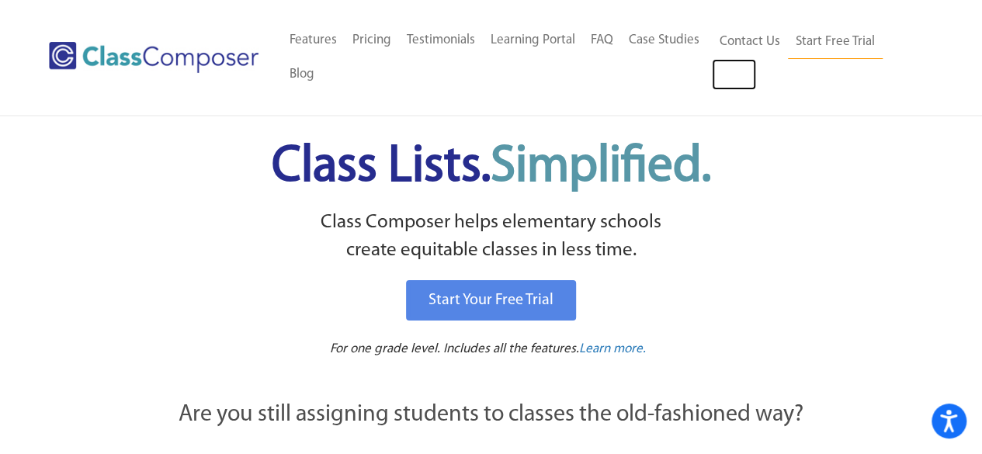
click at [727, 78] on link "Log In" at bounding box center [734, 74] width 44 height 31
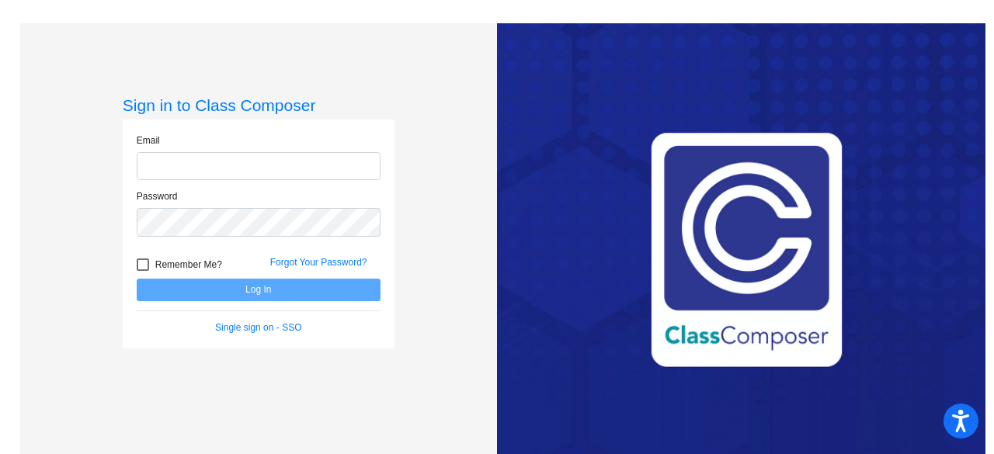
type input "[EMAIL_ADDRESS][DOMAIN_NAME]"
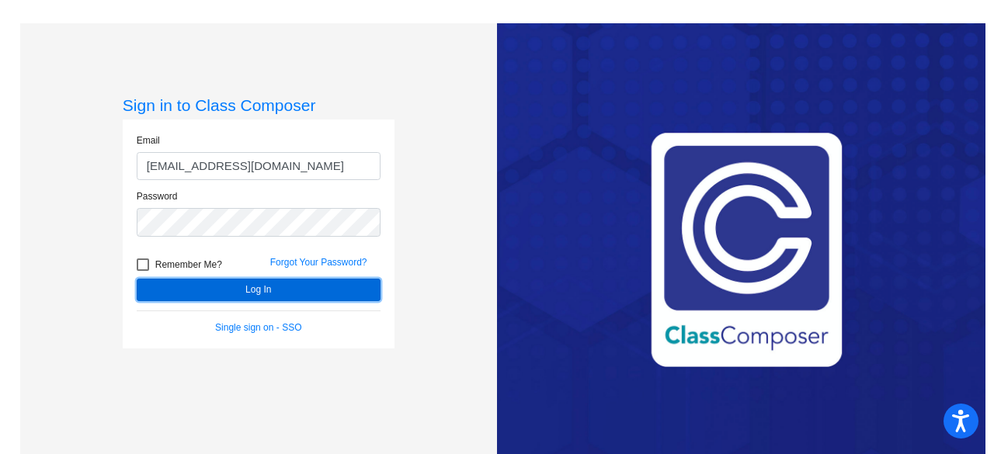
click at [298, 289] on button "Log In" at bounding box center [259, 290] width 244 height 23
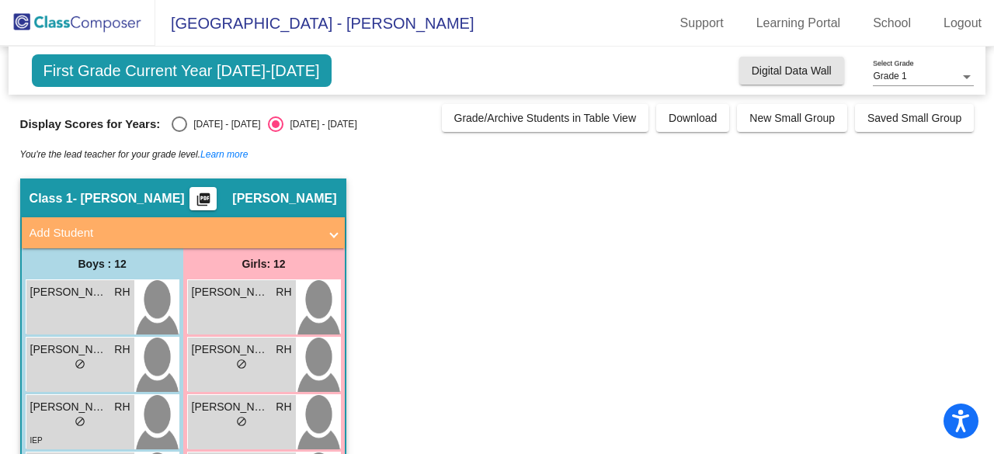
click at [789, 76] on button "Digital Data Wall" at bounding box center [791, 71] width 105 height 28
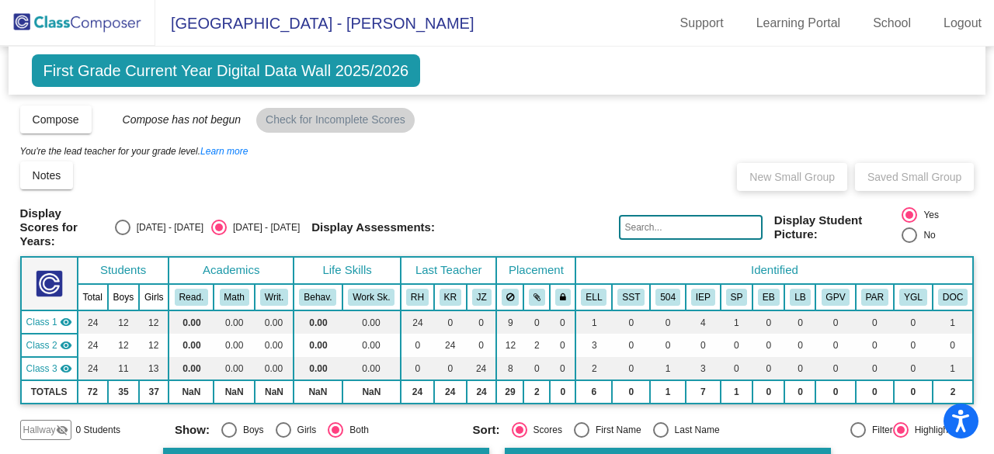
click at [353, 77] on span "First Grade Current Year Digital Data Wall 2025/2026" at bounding box center [226, 70] width 389 height 33
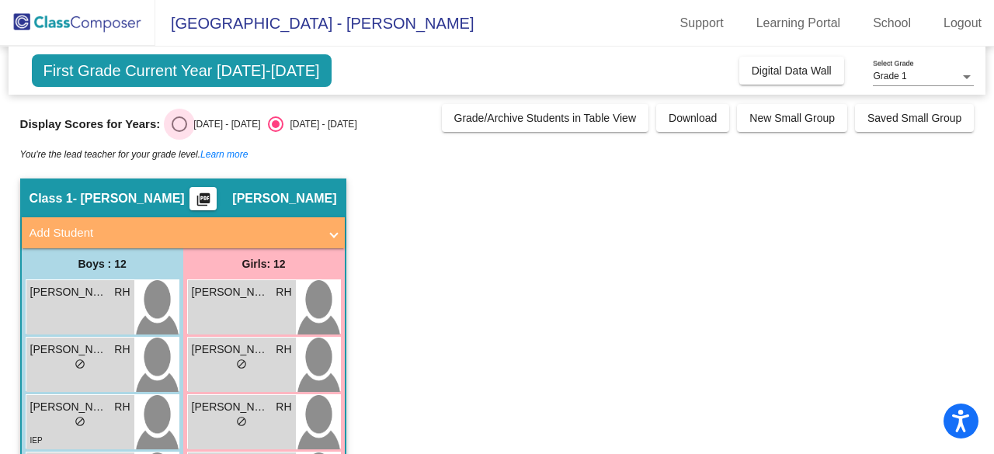
click at [185, 122] on div "Select an option" at bounding box center [180, 124] width 16 height 16
click at [179, 132] on input "[DATE] - [DATE]" at bounding box center [179, 132] width 1 height 1
radio input "true"
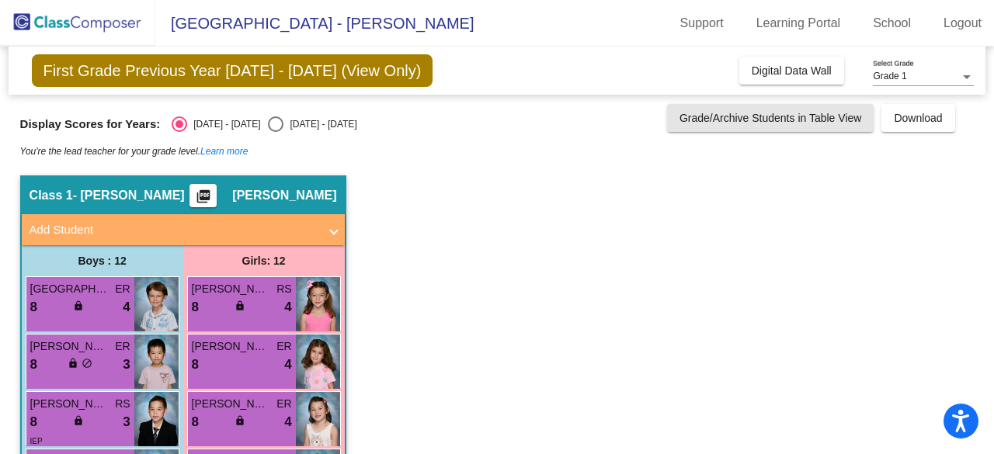
click at [829, 119] on span "Grade/Archive Students in Table View" at bounding box center [770, 118] width 182 height 12
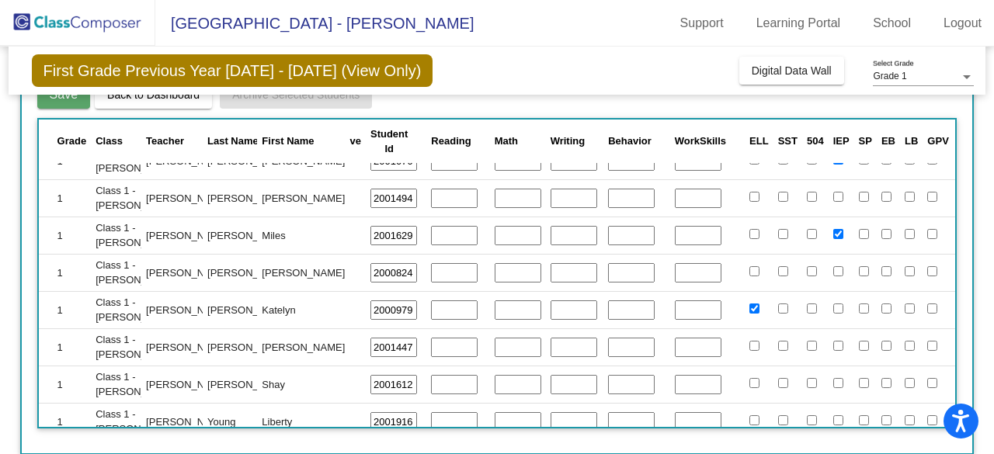
scroll to position [638, 163]
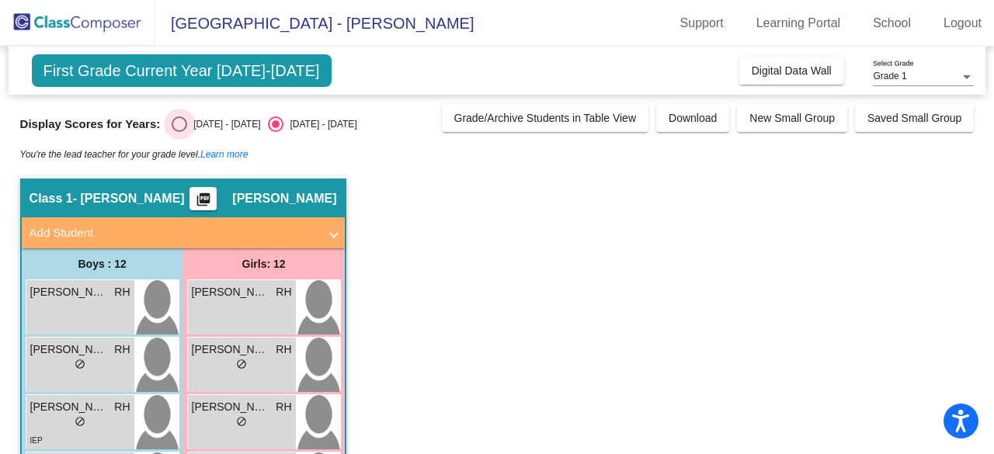
click at [179, 125] on div "Select an option" at bounding box center [180, 124] width 16 height 16
click at [179, 132] on input "2024 - 2025" at bounding box center [179, 132] width 1 height 1
radio input "true"
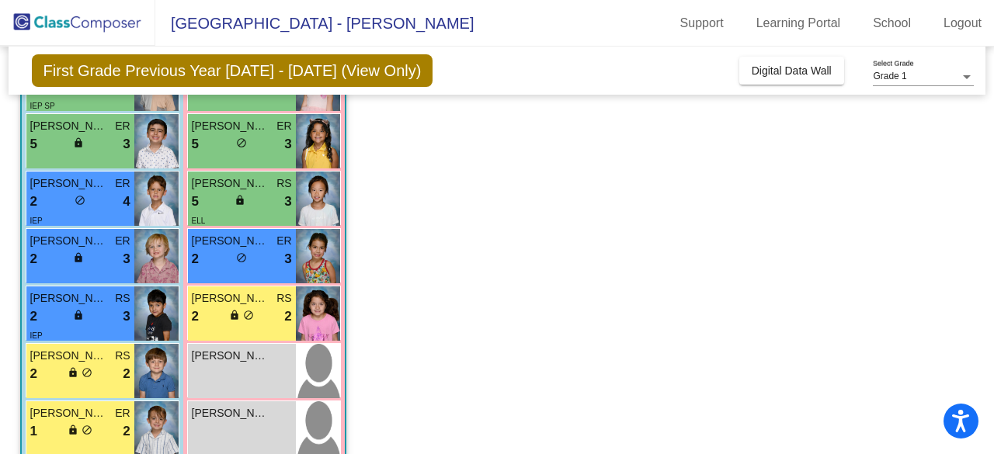
scroll to position [536, 0]
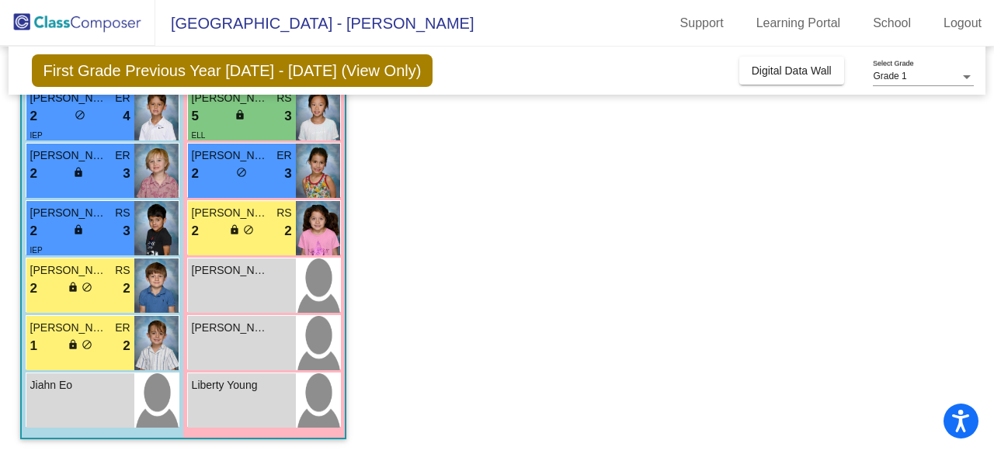
click at [120, 292] on div "2 lock do_not_disturb_alt 2" at bounding box center [80, 289] width 100 height 20
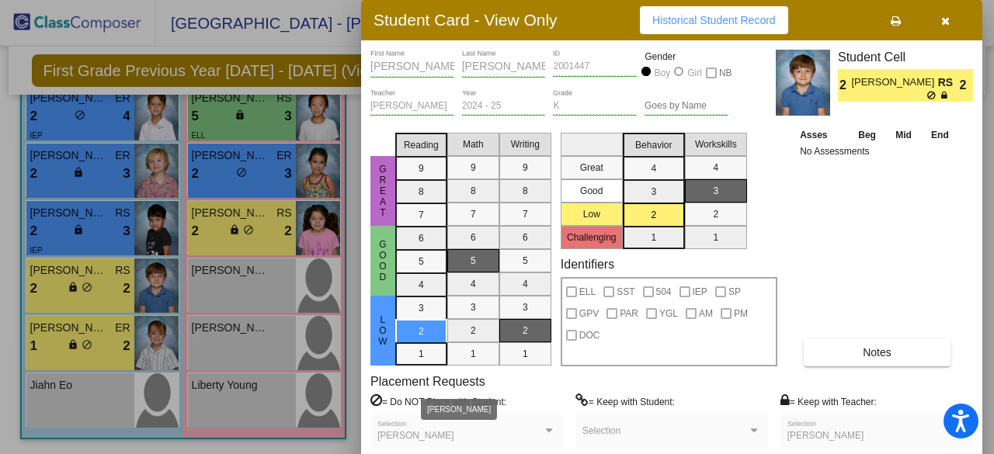
click at [500, 439] on div "Christopher Casalegno" at bounding box center [459, 436] width 165 height 11
click at [543, 434] on div at bounding box center [549, 431] width 14 height 11
click at [919, 209] on div "Asses Beg Mid End No Assessments Notes" at bounding box center [877, 246] width 163 height 239
click at [884, 224] on div "Asses Beg Mid End No Assessments Notes" at bounding box center [877, 246] width 163 height 239
click at [947, 19] on icon "button" at bounding box center [945, 21] width 9 height 11
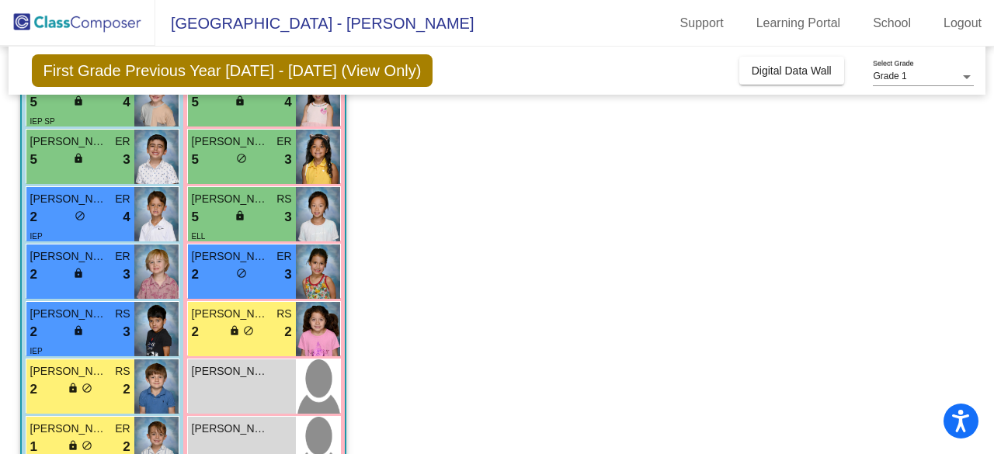
scroll to position [433, 0]
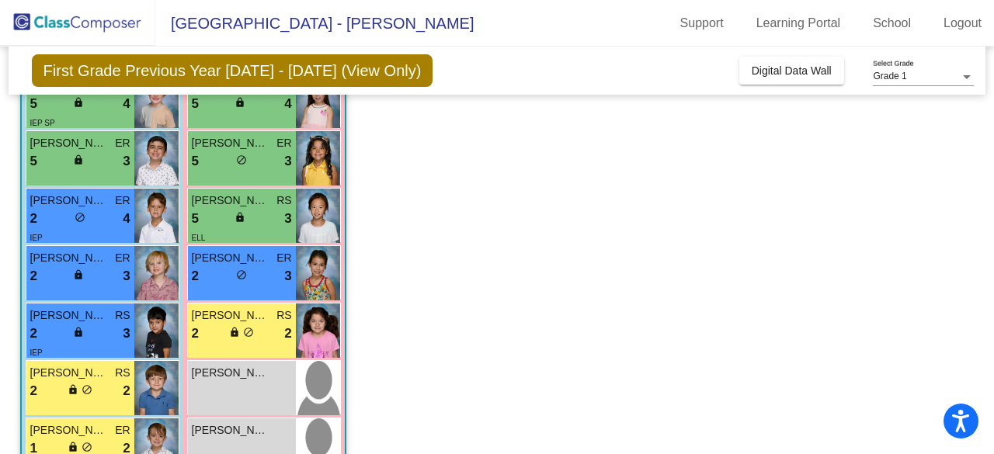
click at [118, 332] on div "2 lock do_not_disturb_alt 3" at bounding box center [80, 334] width 100 height 20
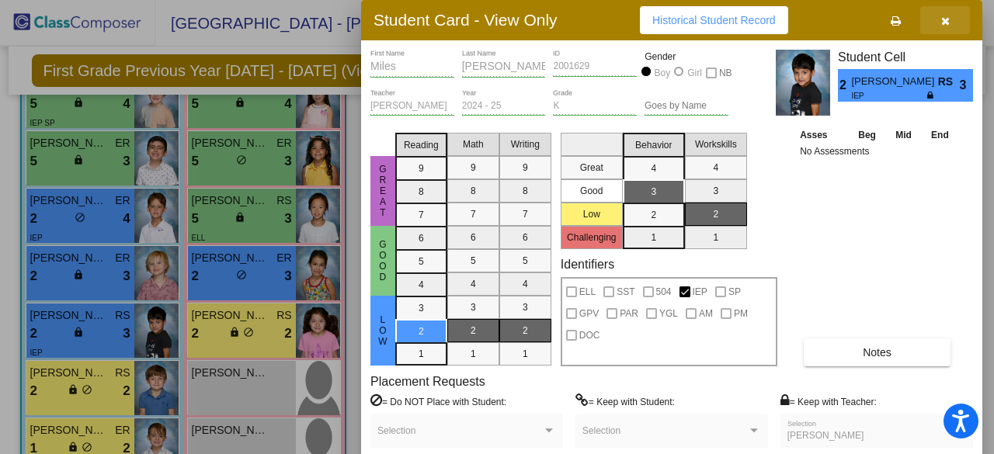
click at [949, 23] on button "button" at bounding box center [945, 20] width 50 height 28
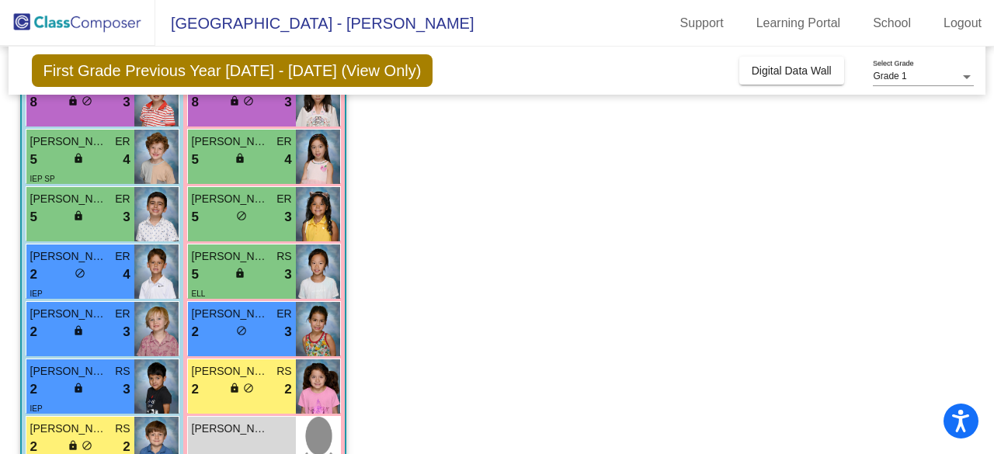
scroll to position [376, 0]
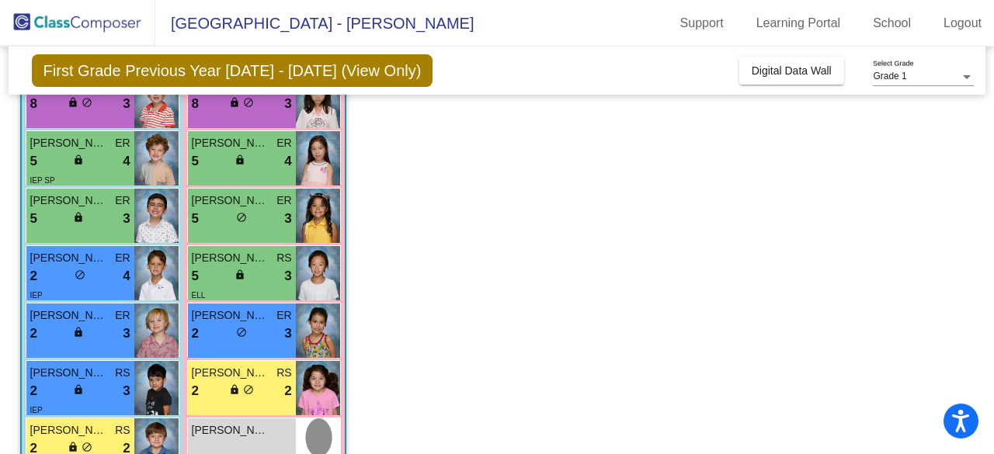
click at [278, 271] on div "5 lock do_not_disturb_alt 3" at bounding box center [242, 276] width 100 height 20
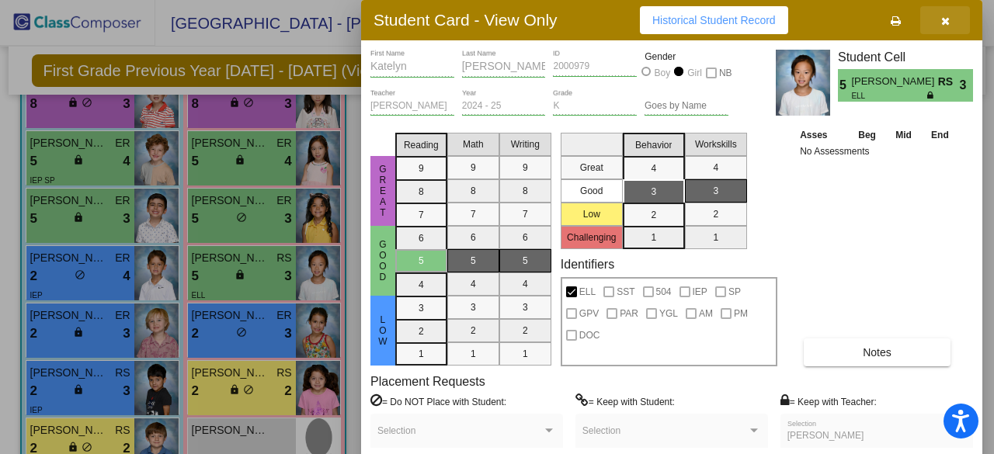
click at [943, 19] on icon "button" at bounding box center [945, 21] width 9 height 11
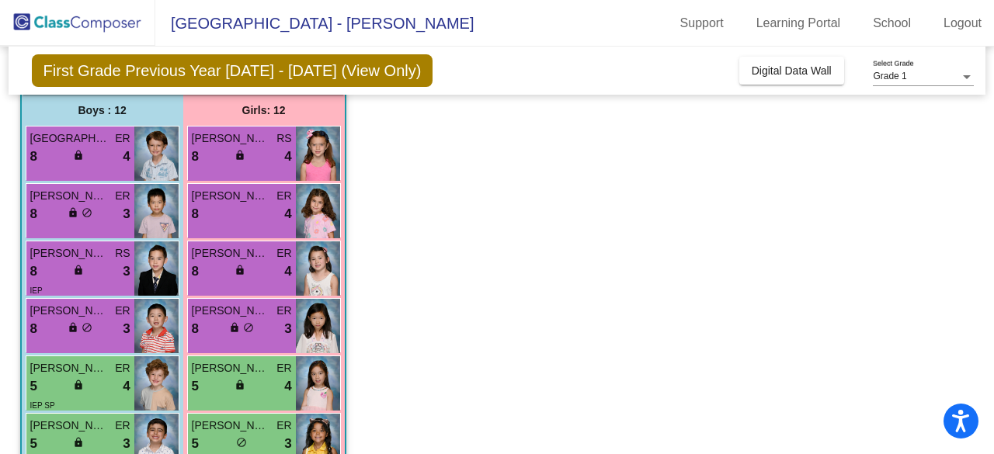
scroll to position [162, 0]
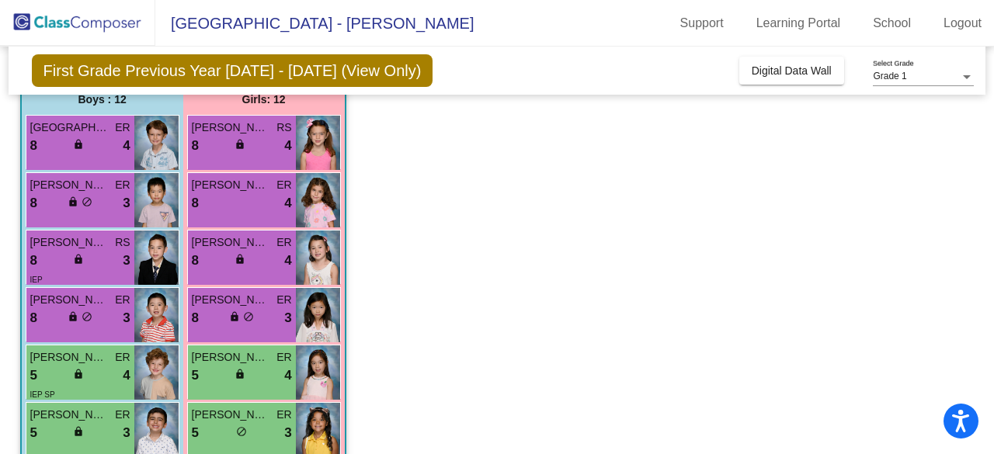
click at [89, 134] on span "Ory Novo-Lake" at bounding box center [69, 128] width 78 height 16
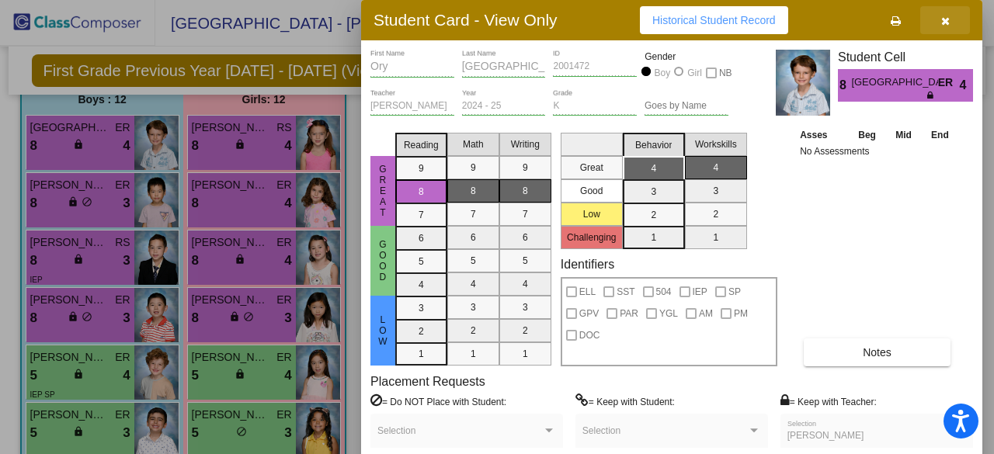
click at [946, 19] on icon "button" at bounding box center [945, 21] width 9 height 11
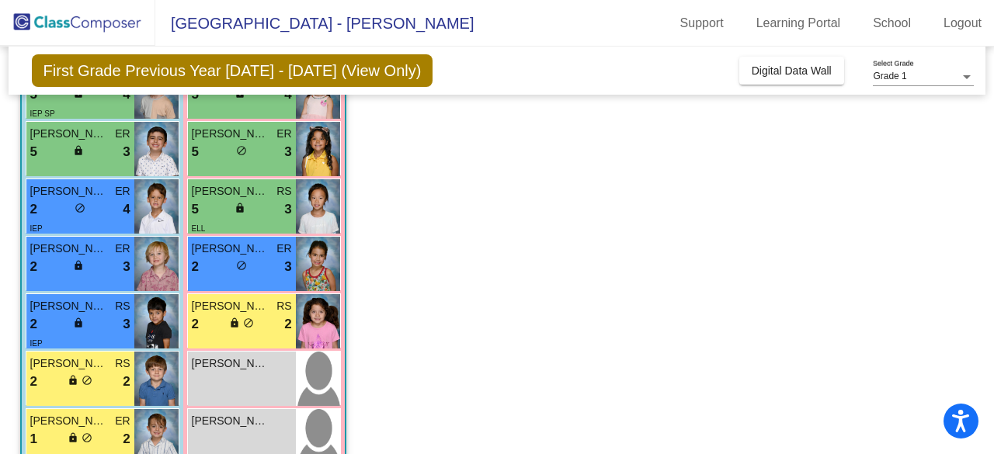
scroll to position [480, 0]
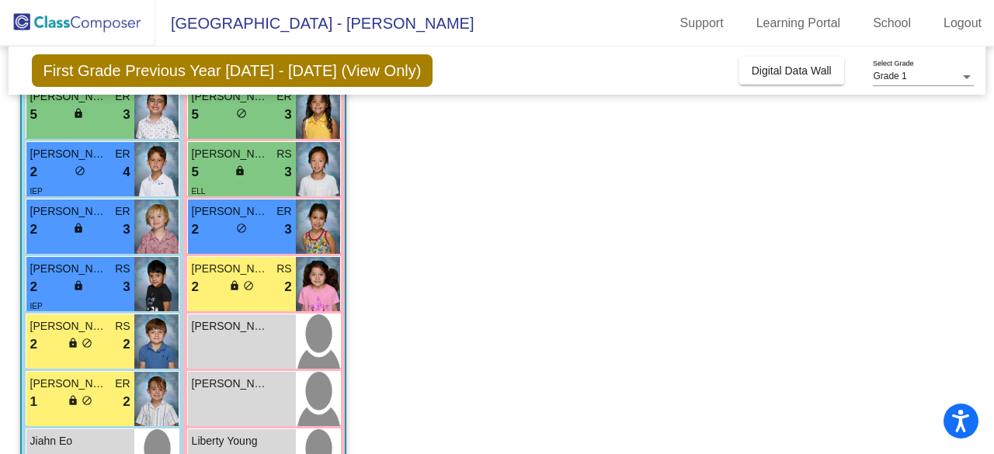
click at [109, 173] on div "2 lock do_not_disturb_alt 4" at bounding box center [80, 172] width 100 height 20
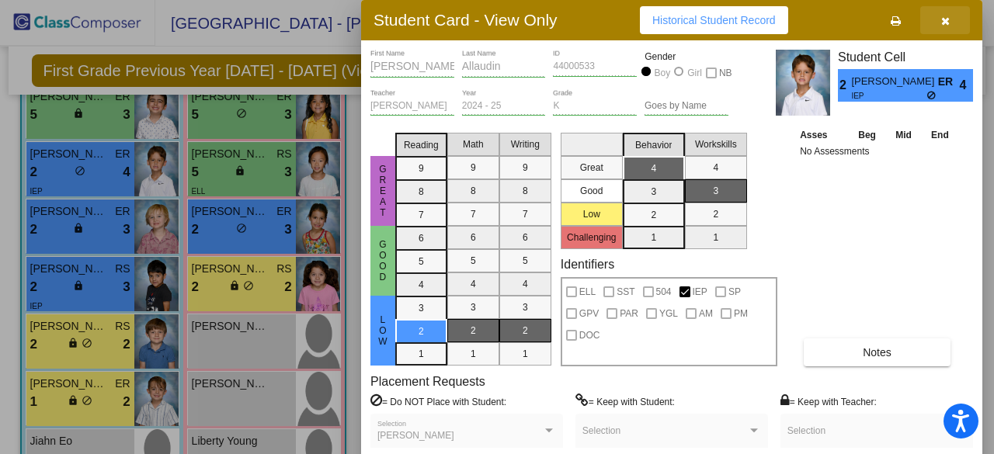
click at [943, 19] on icon "button" at bounding box center [945, 21] width 9 height 11
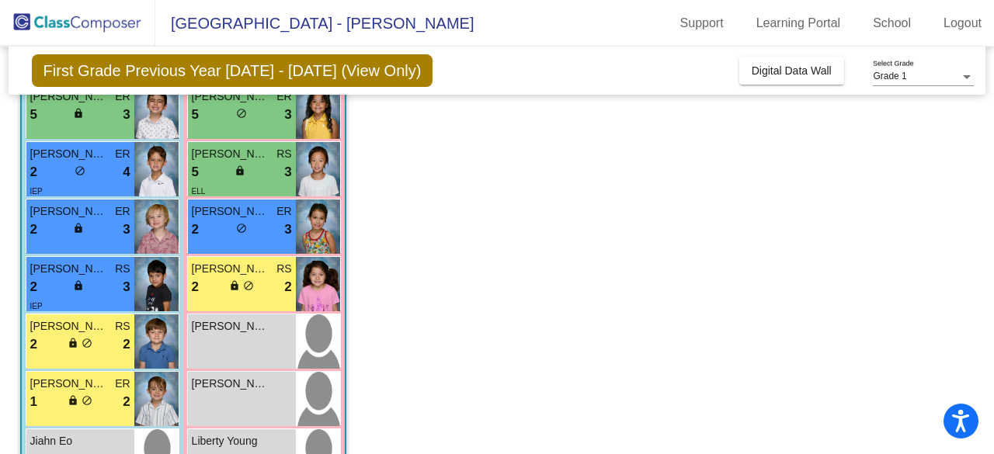
click at [269, 217] on span "Charlotte Anderson" at bounding box center [231, 211] width 78 height 16
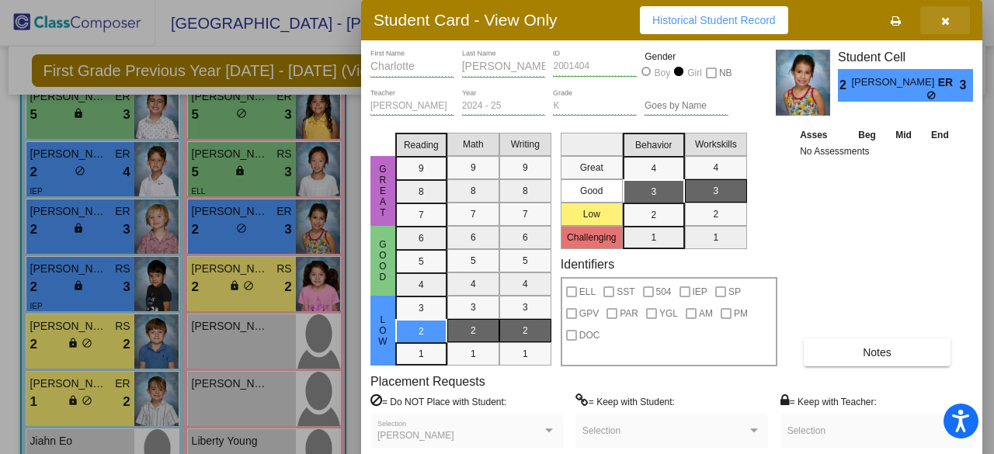
click at [943, 22] on icon "button" at bounding box center [945, 21] width 9 height 11
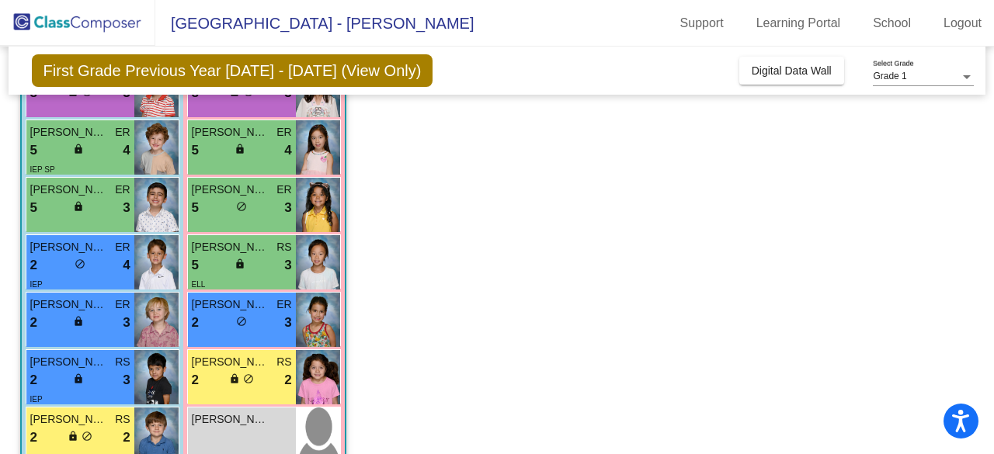
scroll to position [388, 0]
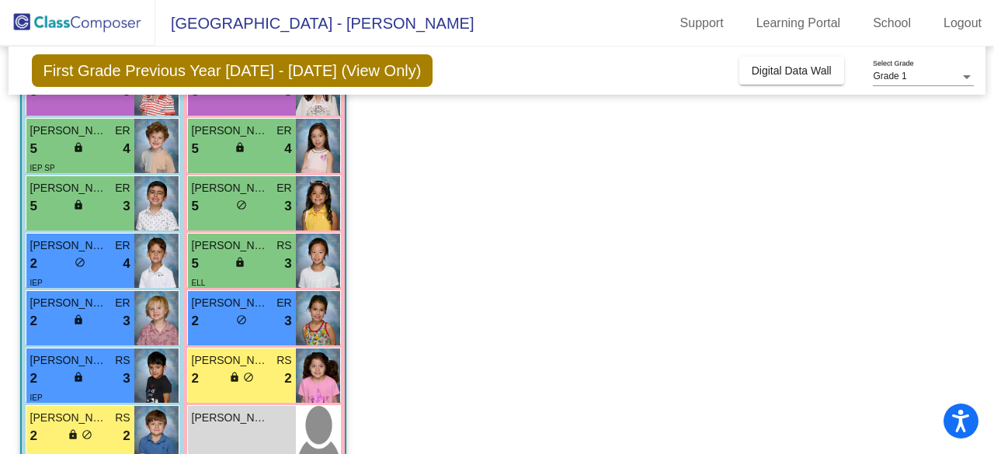
click at [287, 267] on span "3" at bounding box center [287, 264] width 7 height 20
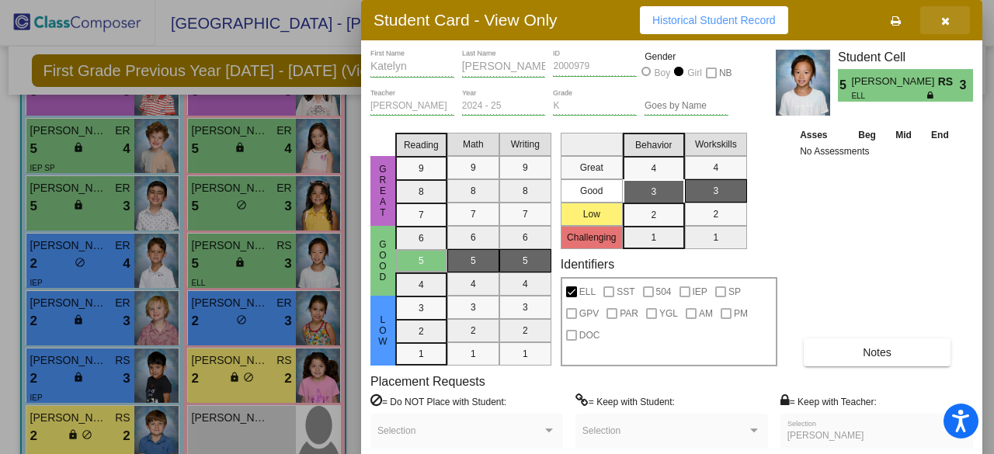
click at [947, 17] on icon "button" at bounding box center [945, 21] width 9 height 11
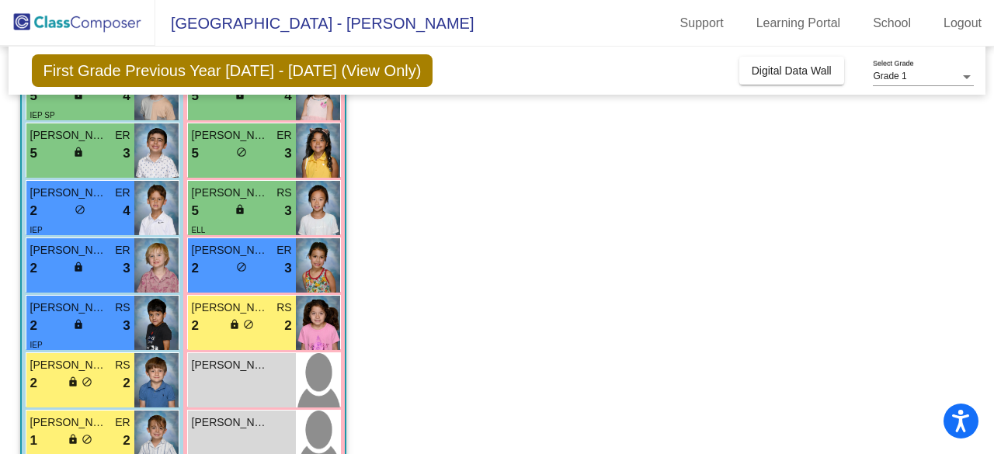
scroll to position [443, 0]
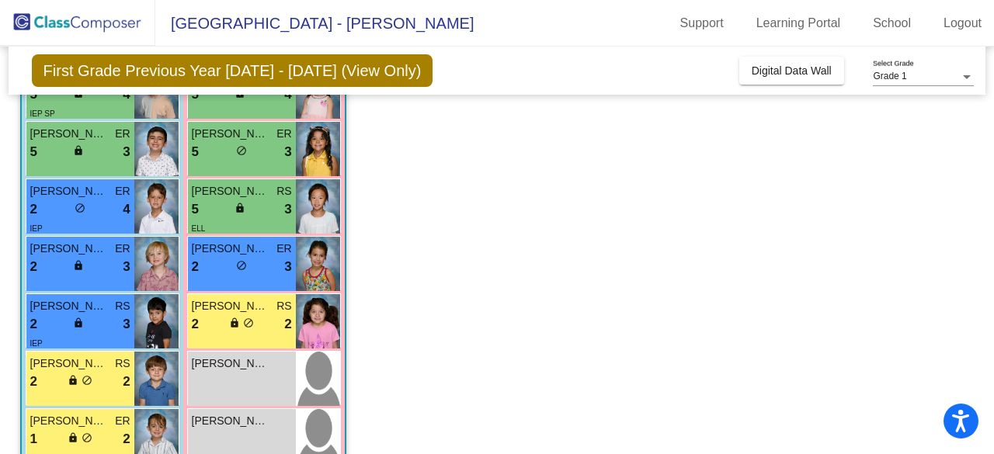
click at [269, 148] on div "5 lock do_not_disturb_alt 3" at bounding box center [242, 152] width 100 height 20
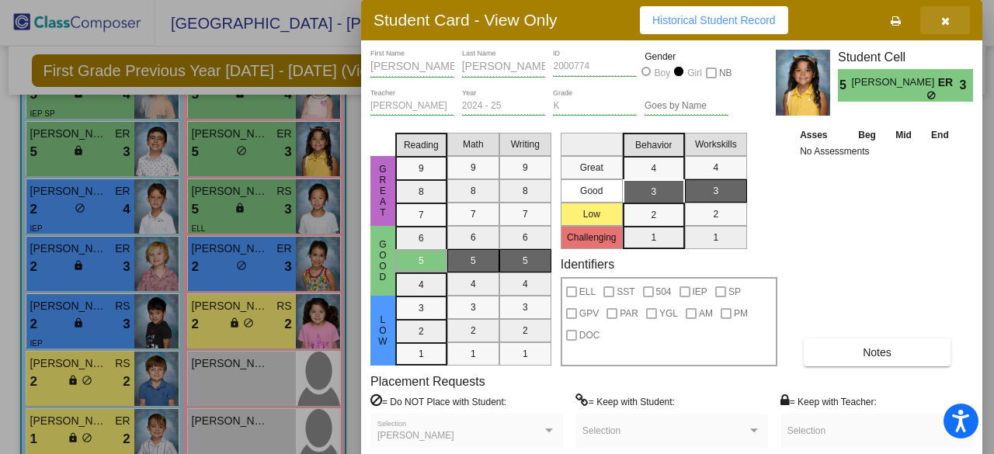
click at [947, 19] on icon "button" at bounding box center [945, 21] width 9 height 11
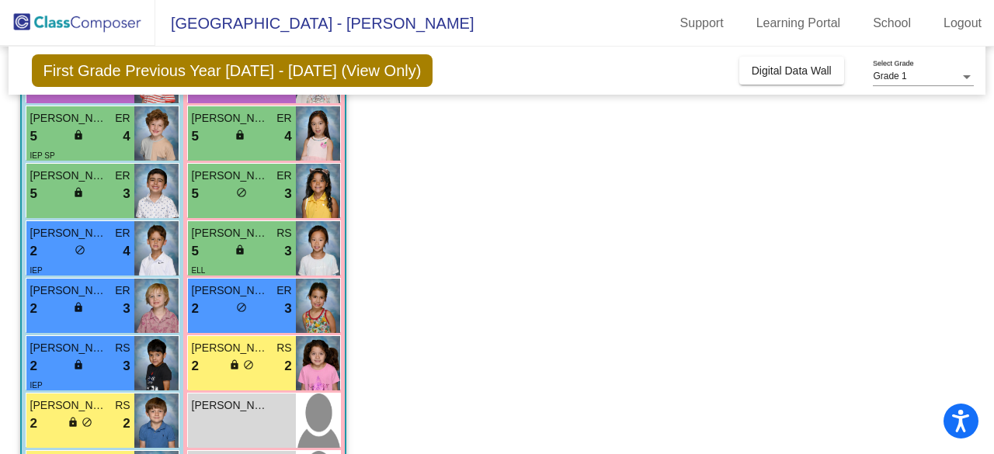
scroll to position [399, 0]
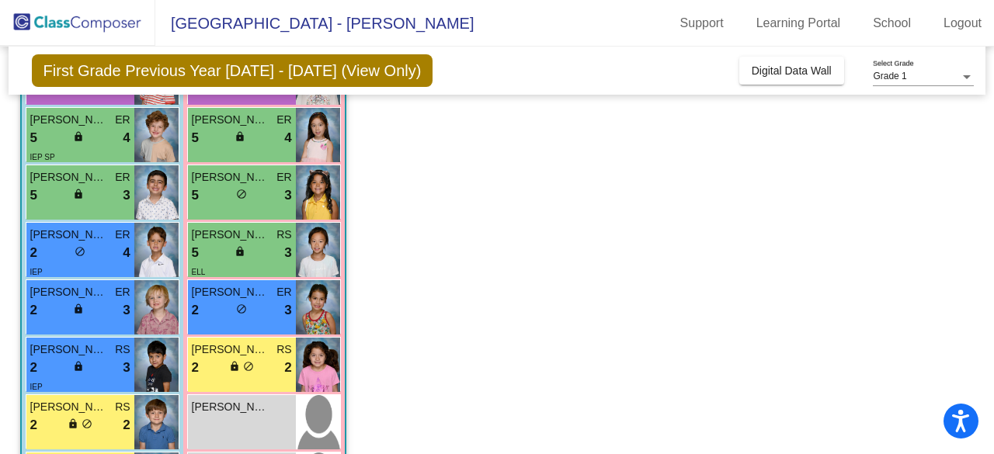
click at [111, 260] on div "2 lock do_not_disturb_alt 4" at bounding box center [80, 253] width 100 height 20
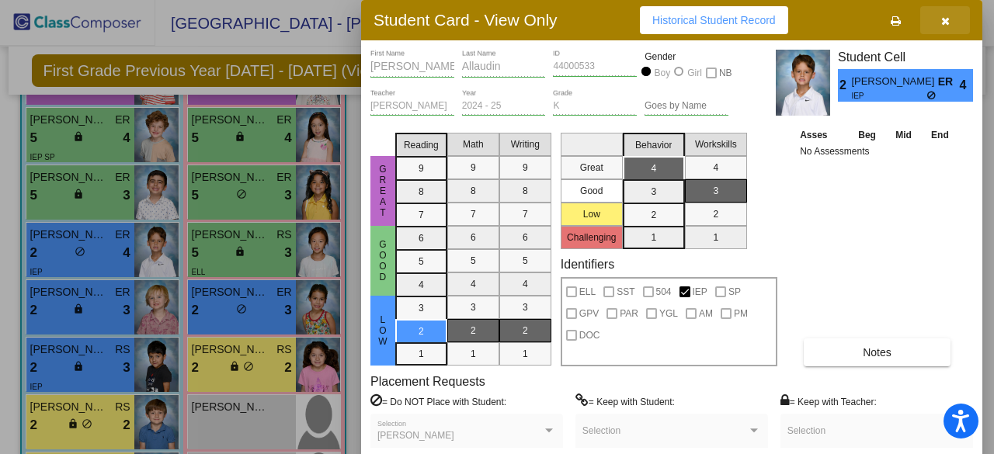
click at [944, 21] on icon "button" at bounding box center [945, 21] width 9 height 11
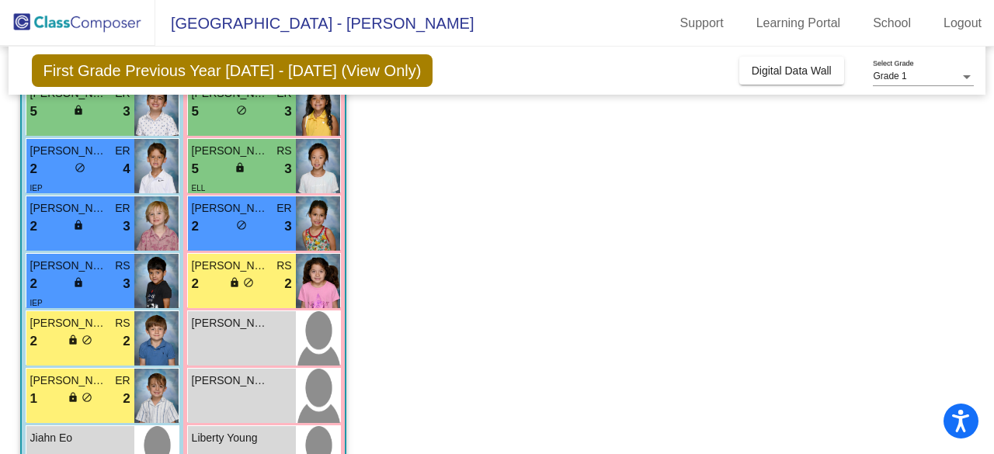
scroll to position [536, 0]
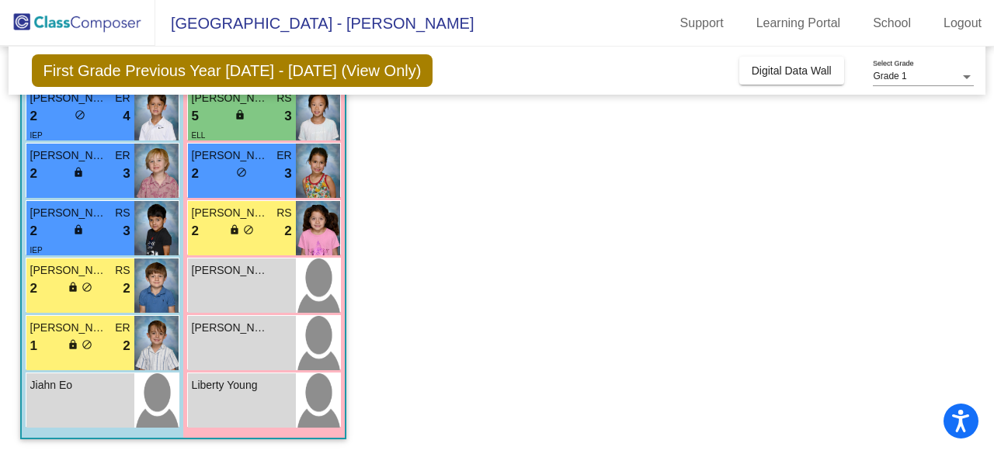
click at [258, 229] on div "2 lock do_not_disturb_alt 2" at bounding box center [242, 231] width 100 height 20
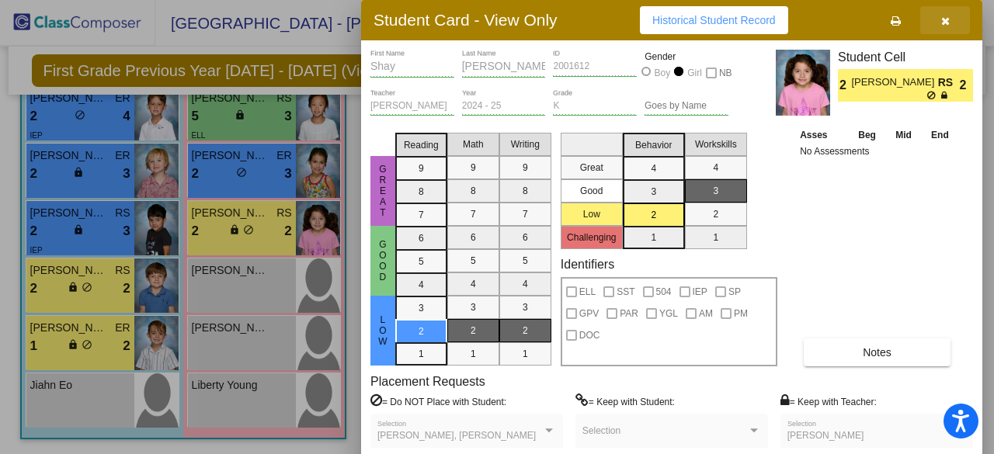
click at [943, 16] on icon "button" at bounding box center [945, 21] width 9 height 11
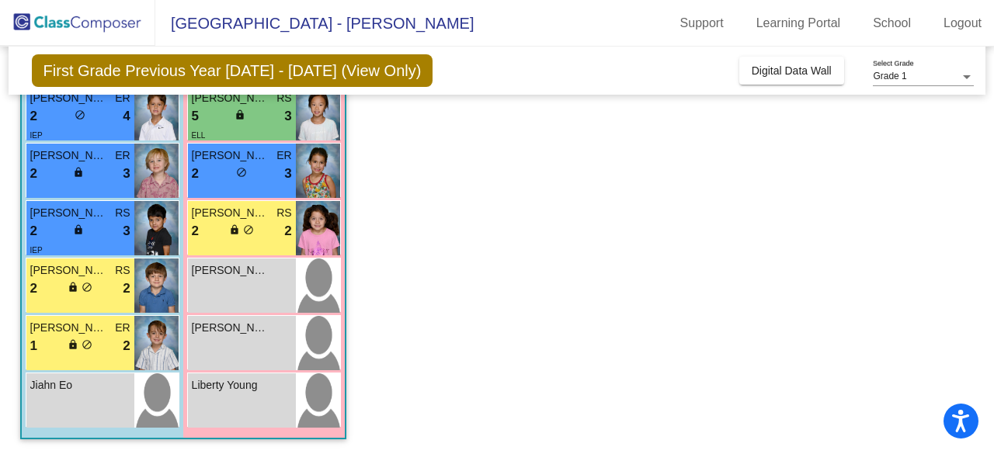
click at [284, 168] on span "3" at bounding box center [287, 174] width 7 height 20
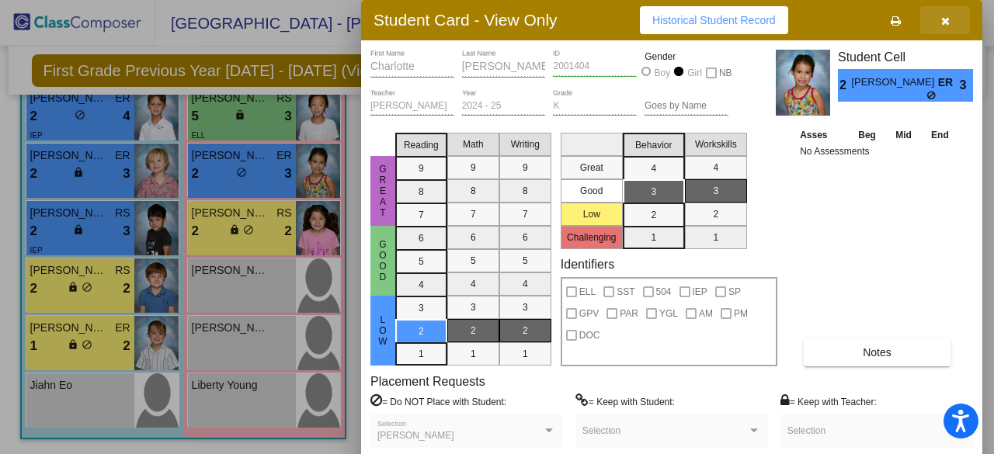
click at [948, 19] on icon "button" at bounding box center [945, 21] width 9 height 11
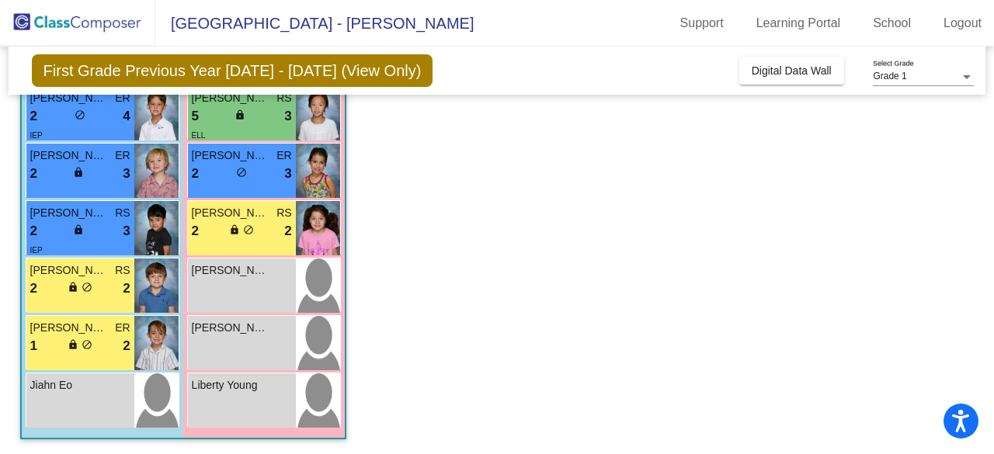
click at [143, 341] on img at bounding box center [156, 343] width 44 height 54
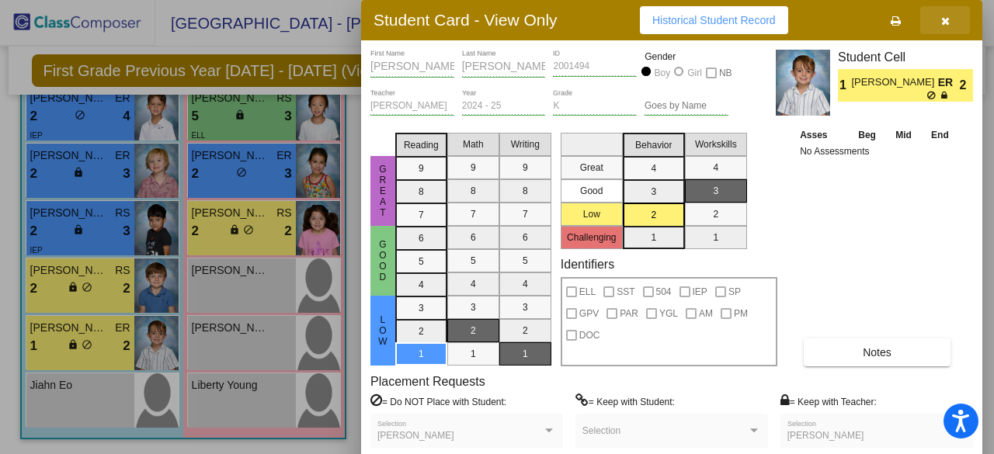
click at [947, 18] on icon "button" at bounding box center [945, 21] width 9 height 11
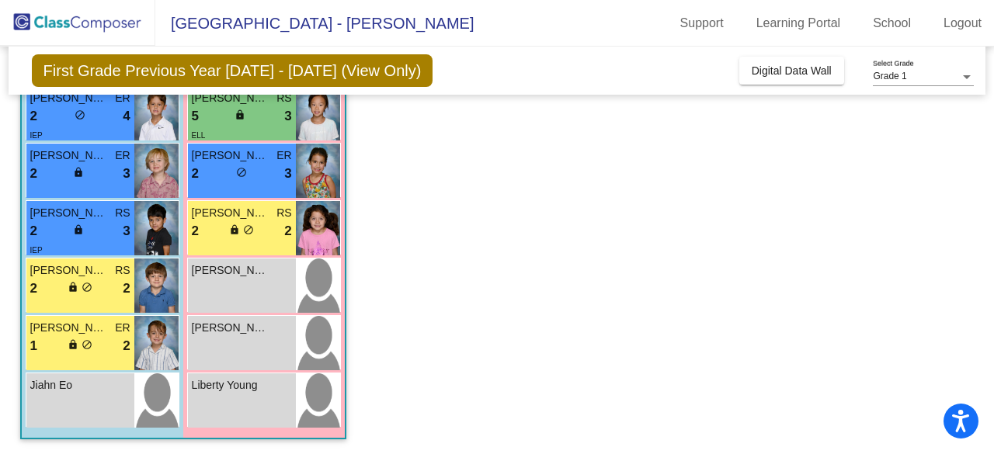
click at [122, 330] on span "ER" at bounding box center [122, 328] width 15 height 16
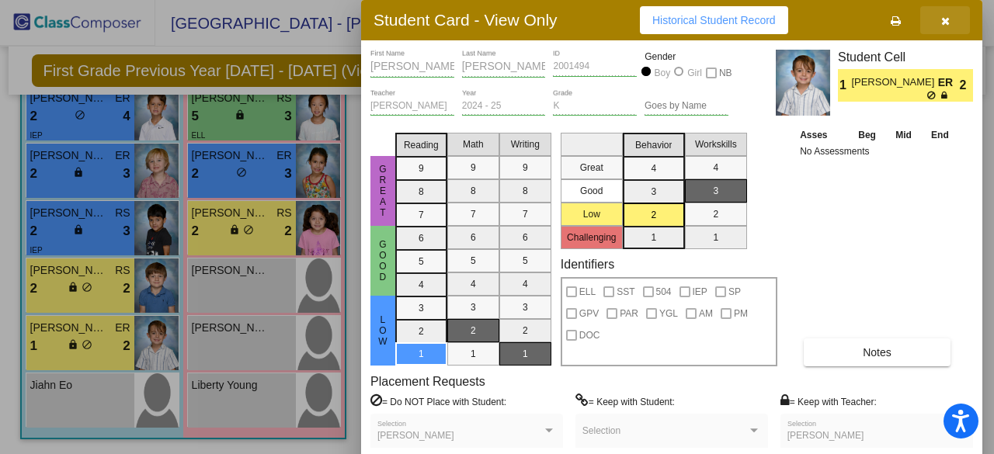
click at [948, 20] on icon "button" at bounding box center [945, 21] width 9 height 11
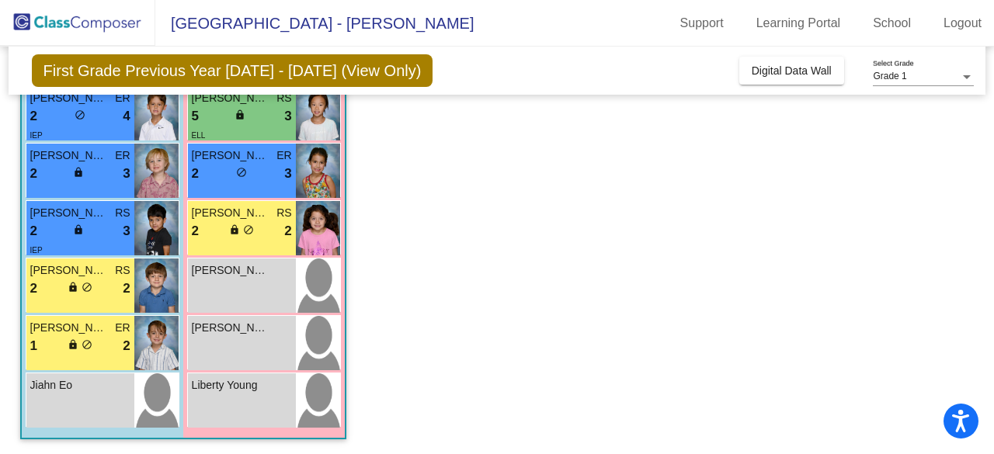
click at [496, 262] on app-classroom "Class 1 - Harter picture_as_pdf Rachel Harter Add Student First Name Last Name …" at bounding box center [497, 47] width 954 height 815
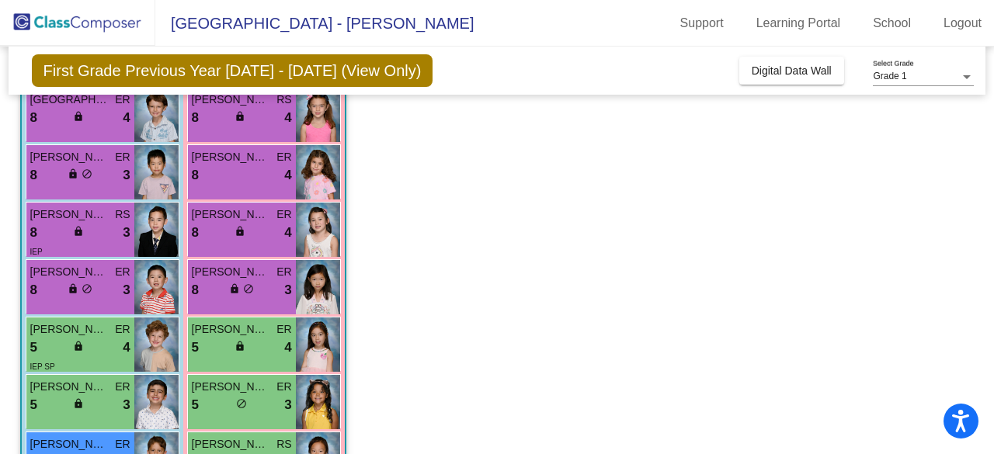
scroll to position [188, 0]
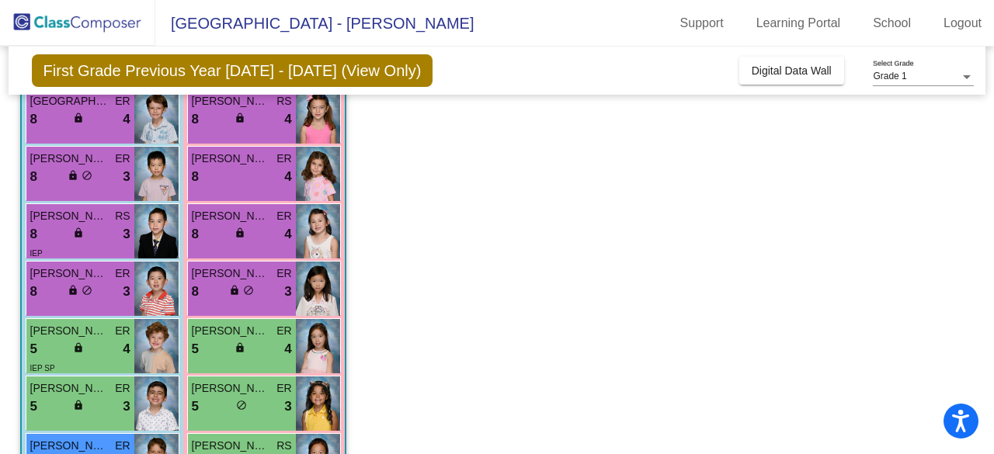
click at [160, 218] on img at bounding box center [156, 231] width 44 height 54
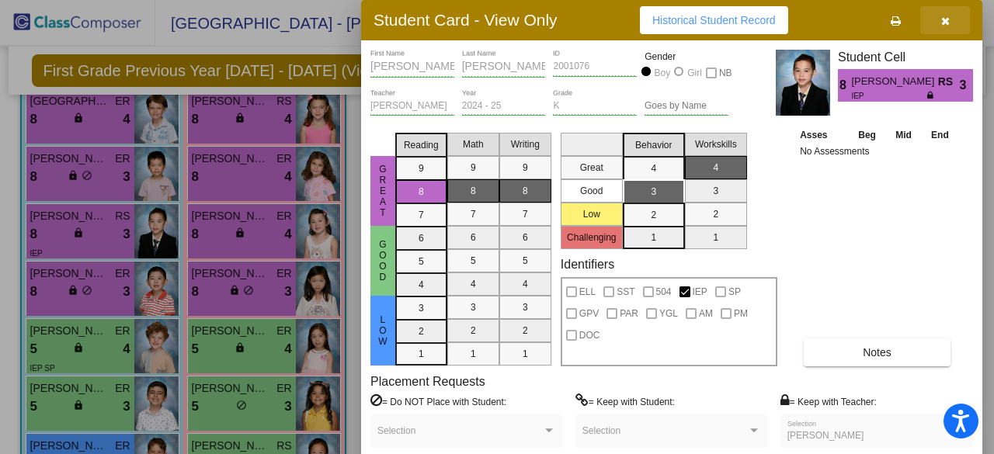
click at [944, 19] on icon "button" at bounding box center [945, 21] width 9 height 11
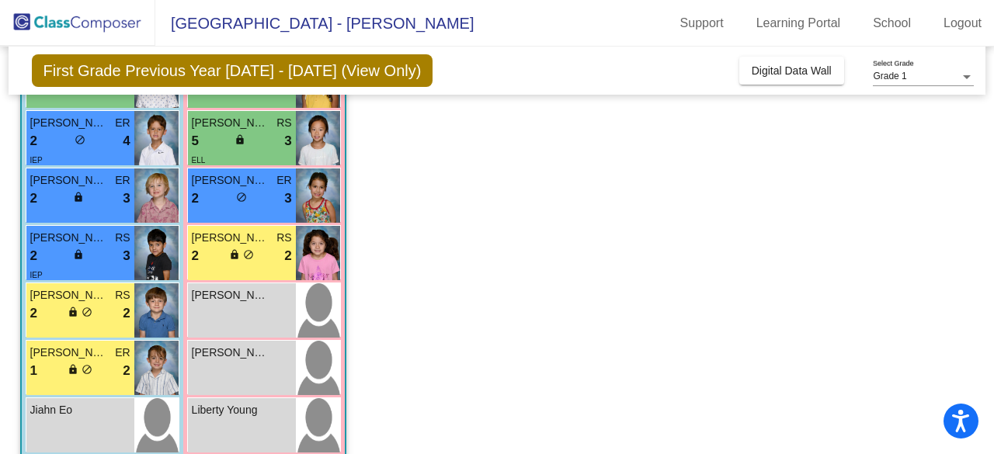
scroll to position [510, 0]
click at [102, 190] on div "2 lock do_not_disturb_alt 3" at bounding box center [80, 199] width 100 height 20
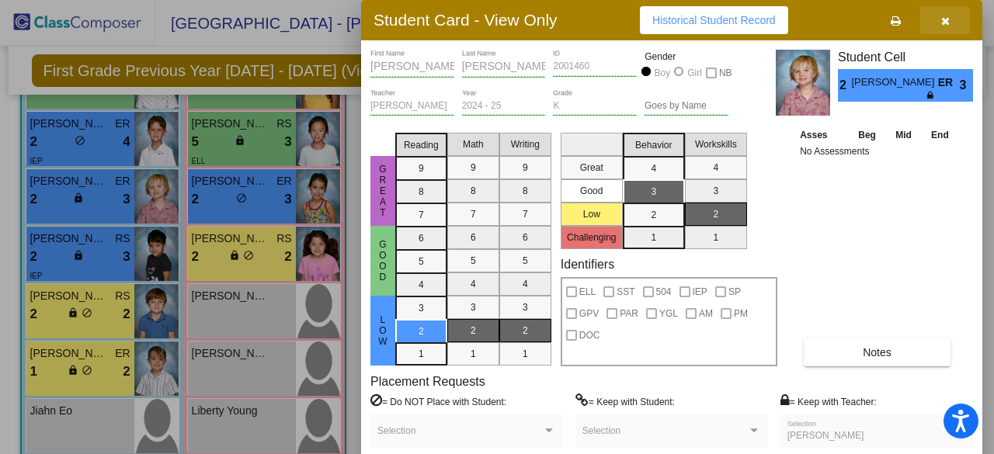
click at [946, 19] on icon "button" at bounding box center [945, 21] width 9 height 11
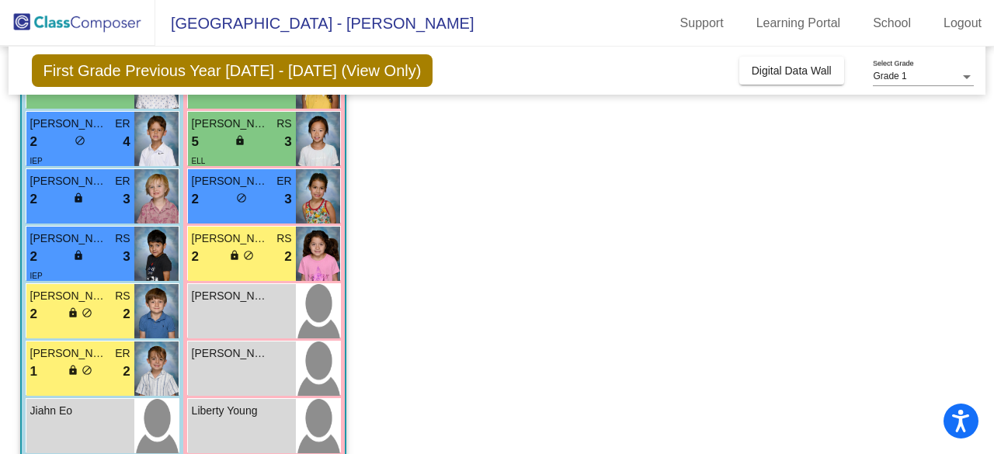
click at [431, 245] on app-classroom "Class 1 - Harter picture_as_pdf Rachel Harter Add Student First Name Last Name …" at bounding box center [497, 72] width 954 height 815
click at [277, 255] on div "2 lock do_not_disturb_alt 2" at bounding box center [242, 257] width 100 height 20
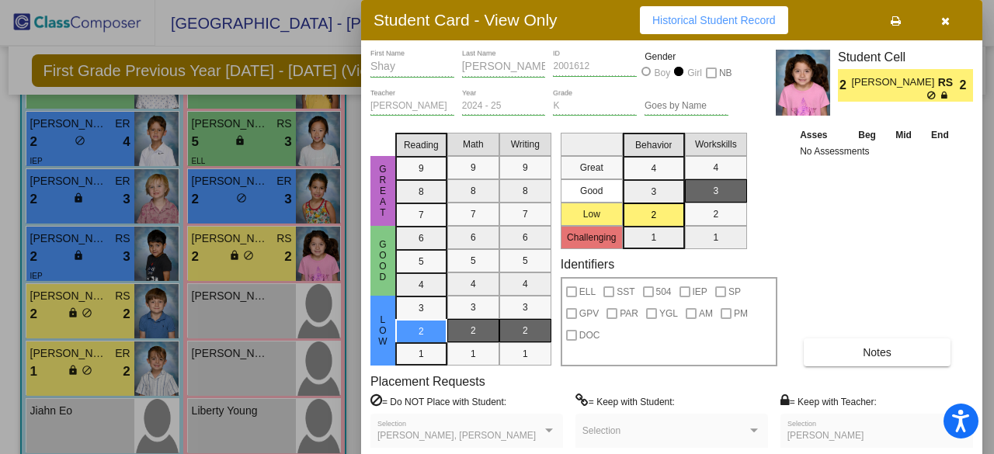
click at [943, 20] on icon "button" at bounding box center [945, 21] width 9 height 11
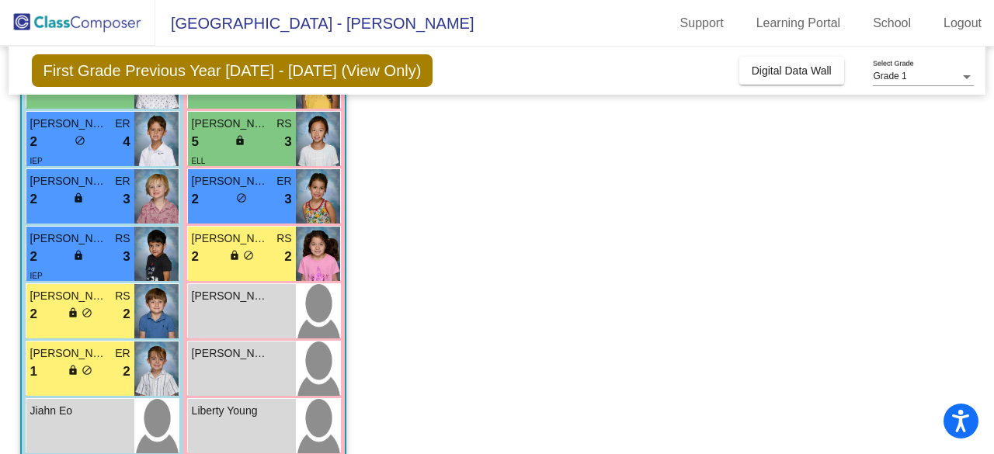
click at [506, 282] on app-classroom "Class 1 - Harter picture_as_pdf Rachel Harter Add Student First Name Last Name …" at bounding box center [497, 72] width 954 height 815
click at [262, 205] on div "2 lock do_not_disturb_alt 3" at bounding box center [242, 199] width 100 height 20
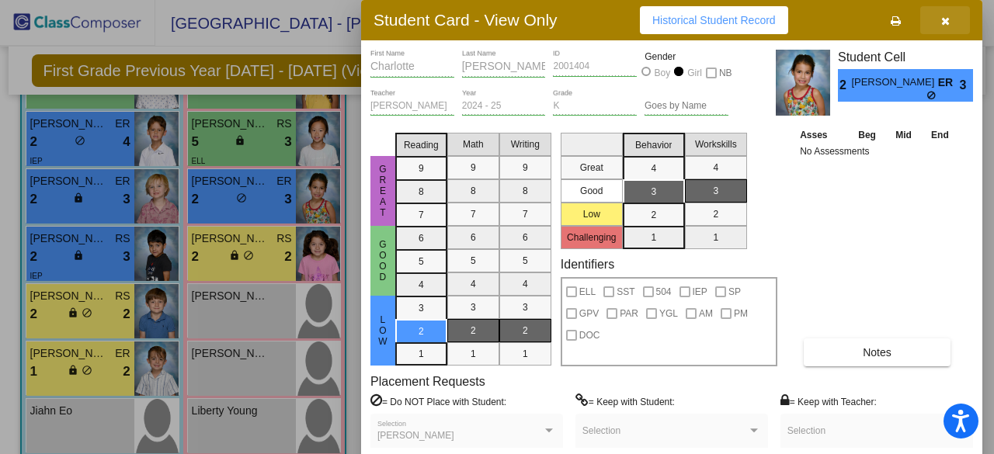
click at [947, 22] on icon "button" at bounding box center [945, 21] width 9 height 11
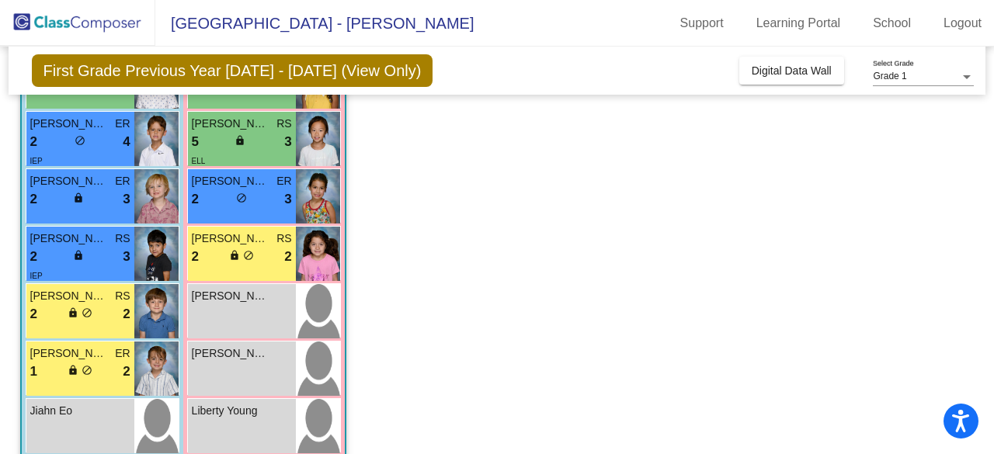
click at [258, 260] on div "2 lock do_not_disturb_alt 2" at bounding box center [242, 257] width 100 height 20
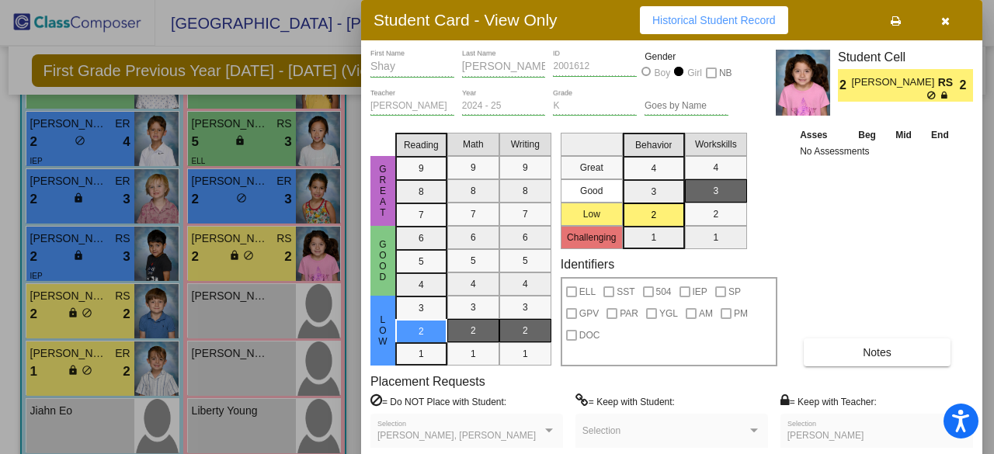
click at [946, 26] on icon "button" at bounding box center [945, 21] width 9 height 11
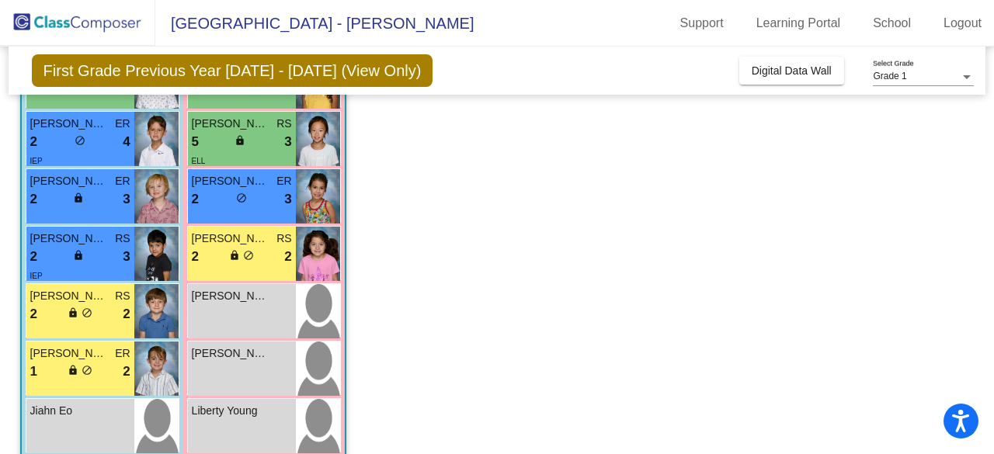
click at [266, 144] on div "5 lock do_not_disturb_alt 3" at bounding box center [242, 142] width 100 height 20
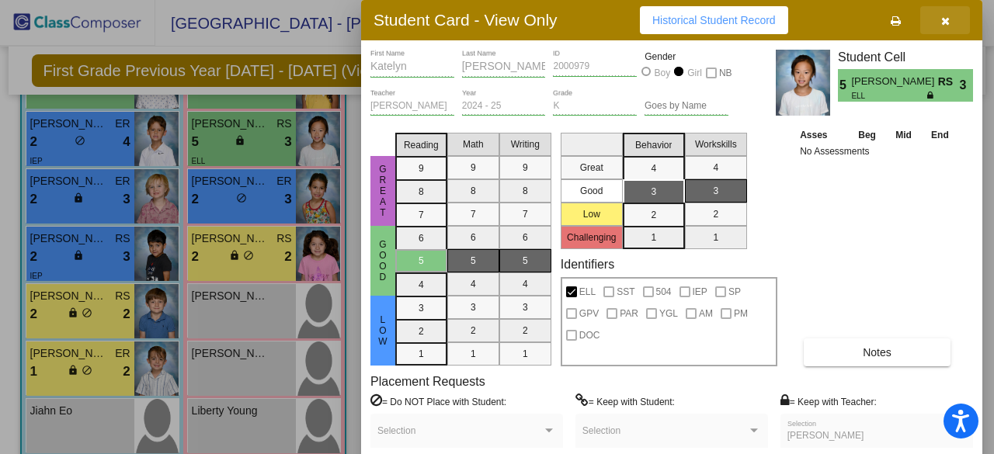
click at [941, 24] on icon "button" at bounding box center [945, 21] width 9 height 11
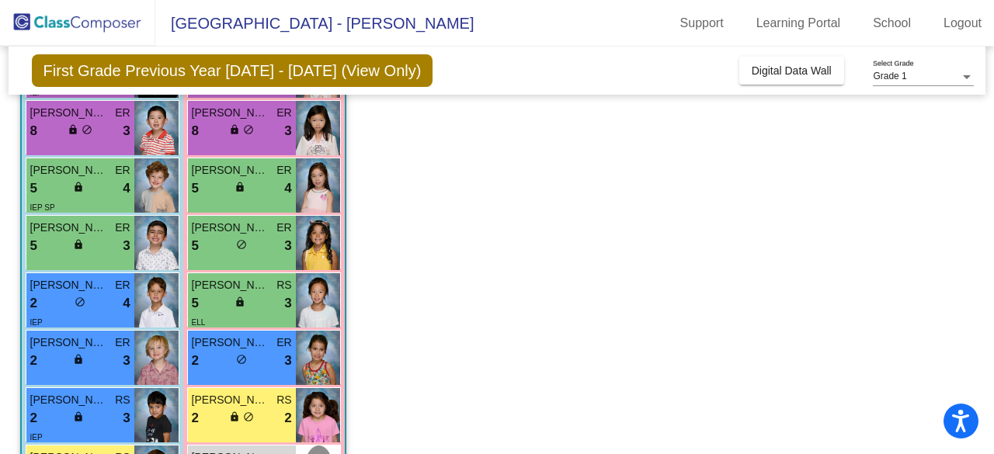
scroll to position [347, 0]
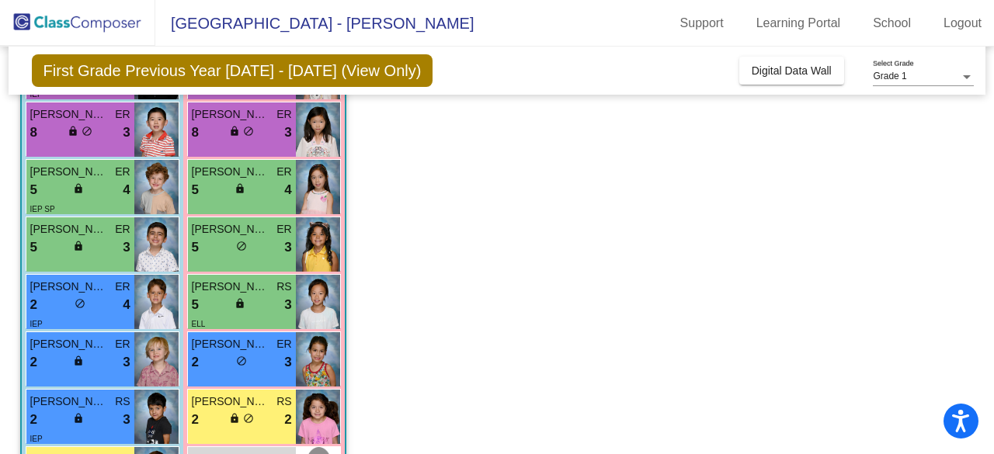
click at [292, 251] on div "Esperanza Avalos ER 5 lock do_not_disturb_alt 3" at bounding box center [242, 244] width 108 height 54
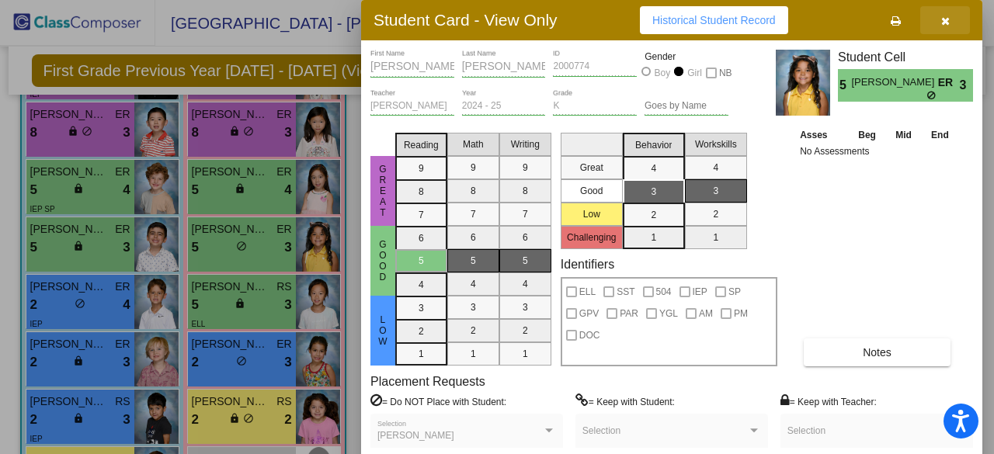
click at [942, 23] on icon "button" at bounding box center [945, 21] width 9 height 11
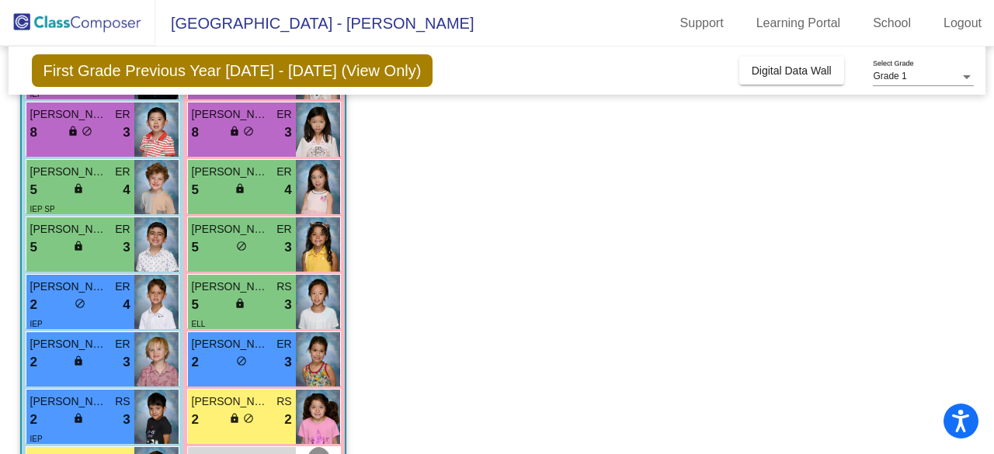
click at [258, 183] on div "5 lock do_not_disturb_alt 4" at bounding box center [242, 190] width 100 height 20
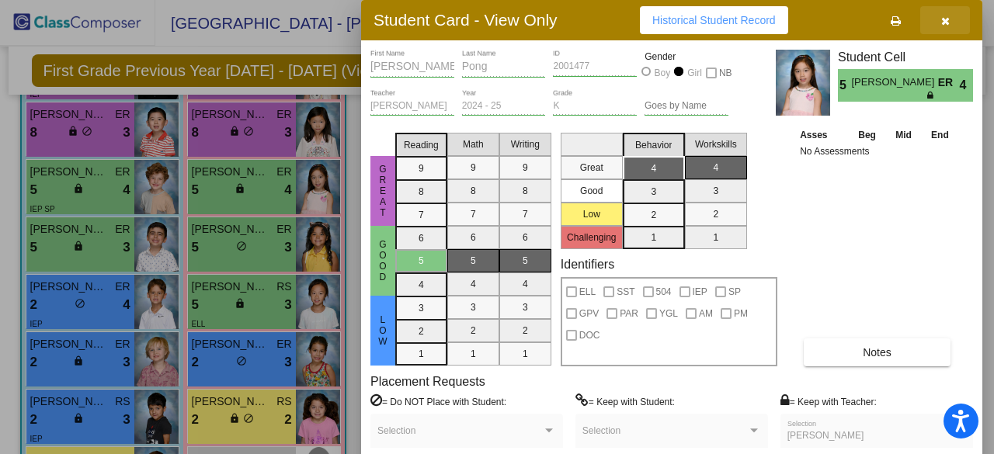
click at [946, 19] on icon "button" at bounding box center [945, 21] width 9 height 11
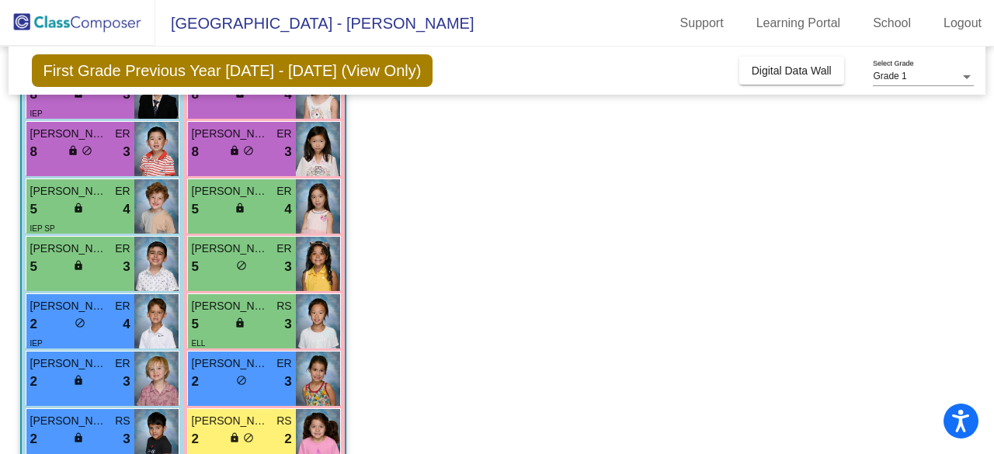
scroll to position [364, 0]
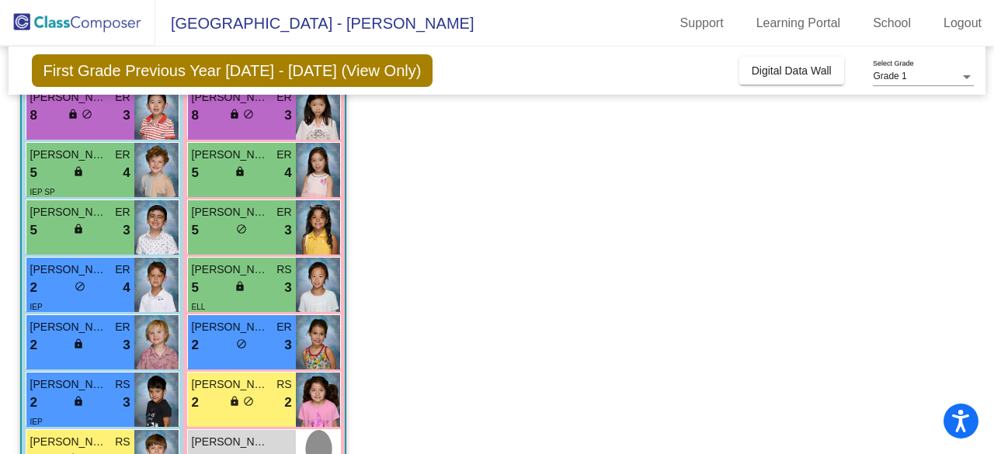
click at [441, 192] on app-classroom "Class 1 - Harter picture_as_pdf Rachel Harter Add Student First Name Last Name …" at bounding box center [497, 218] width 954 height 815
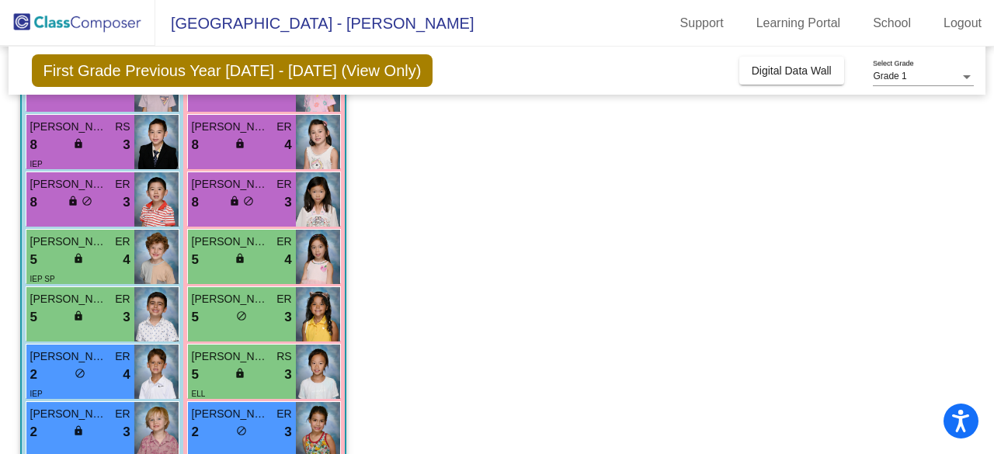
scroll to position [276, 0]
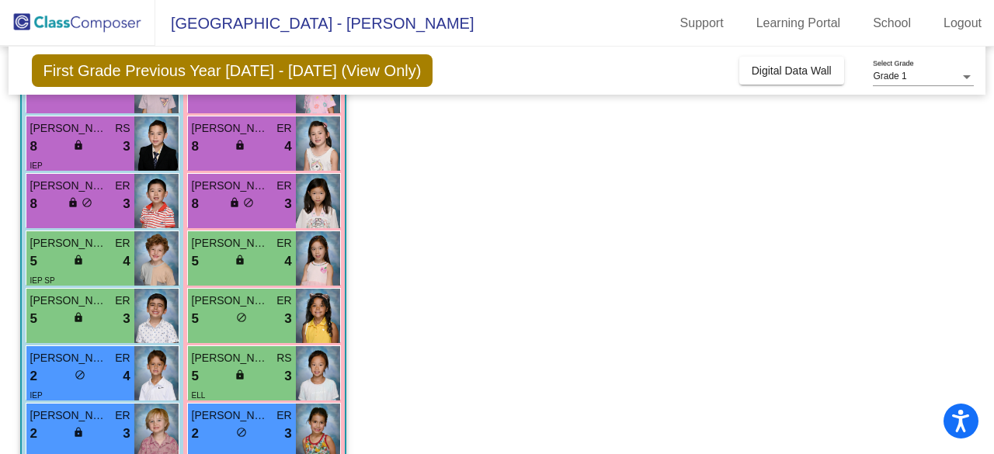
click at [276, 200] on div "8 lock do_not_disturb_alt 3" at bounding box center [242, 204] width 100 height 20
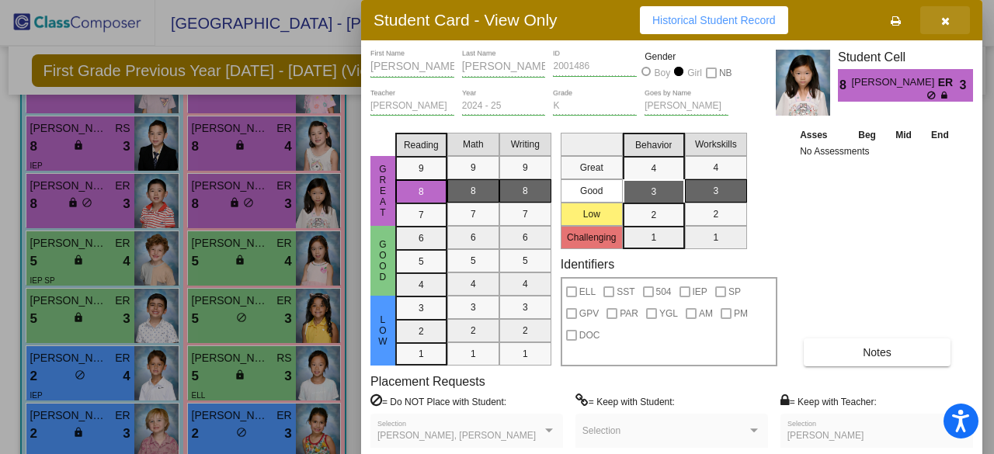
click at [946, 21] on icon "button" at bounding box center [945, 21] width 9 height 11
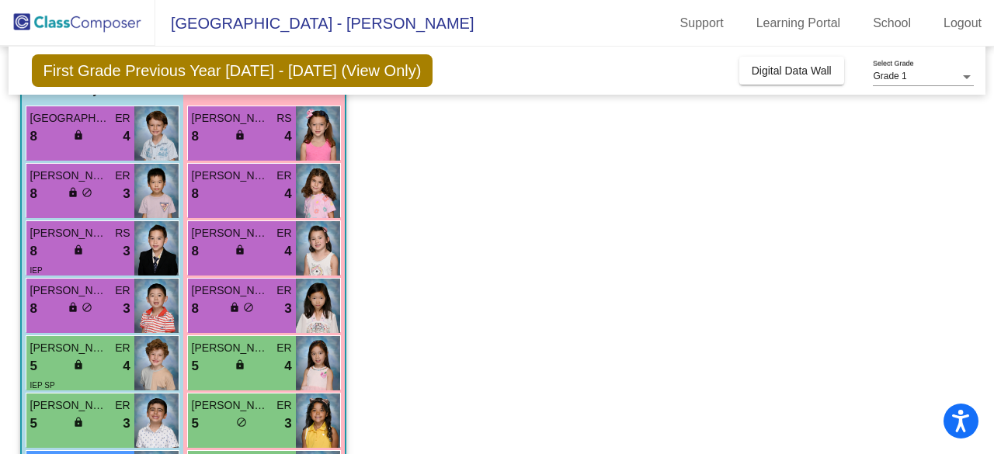
scroll to position [178, 0]
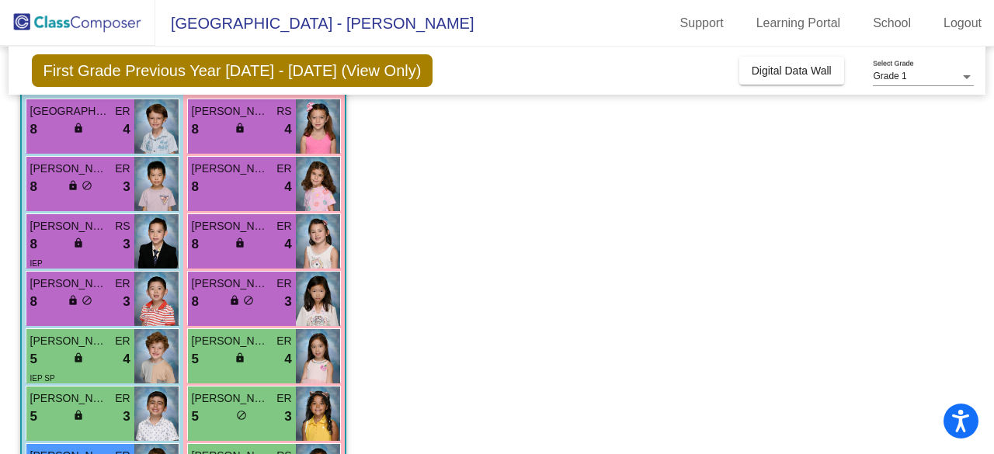
click at [286, 130] on span "4" at bounding box center [287, 130] width 7 height 20
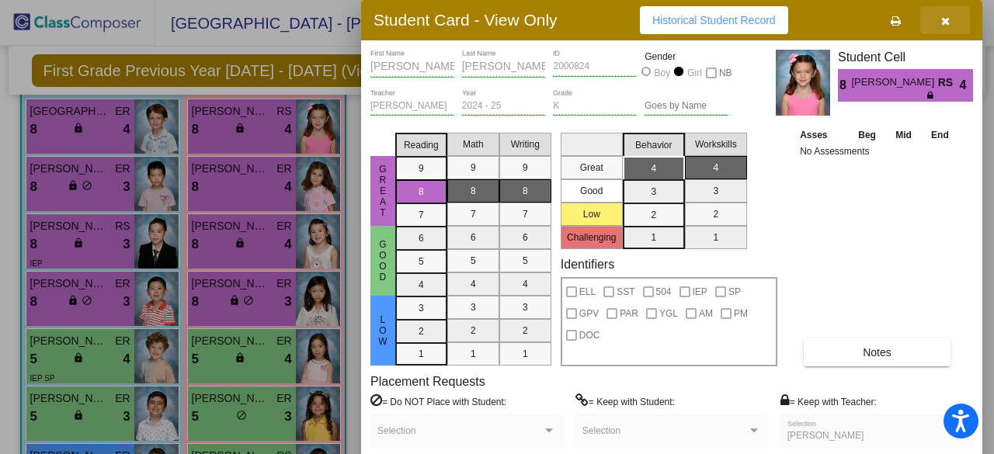
click at [943, 17] on icon "button" at bounding box center [945, 21] width 9 height 11
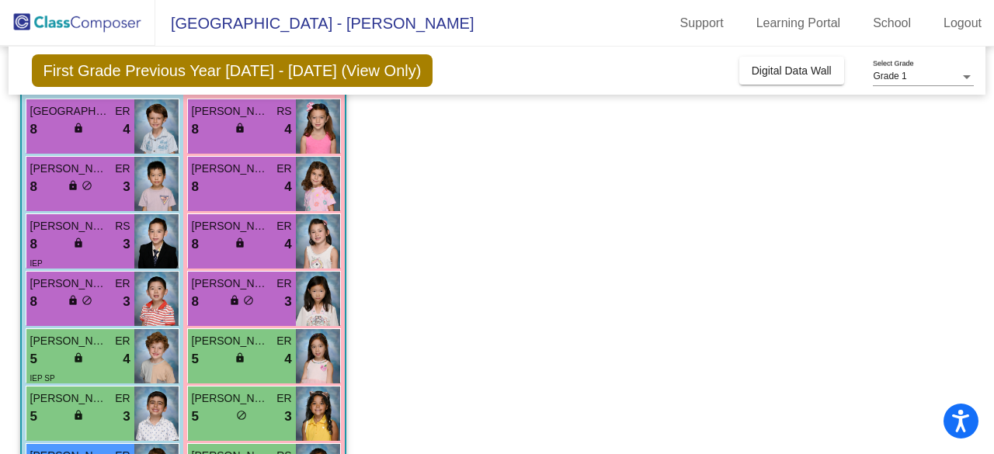
click at [116, 187] on div "8 lock do_not_disturb_alt 3" at bounding box center [80, 187] width 100 height 20
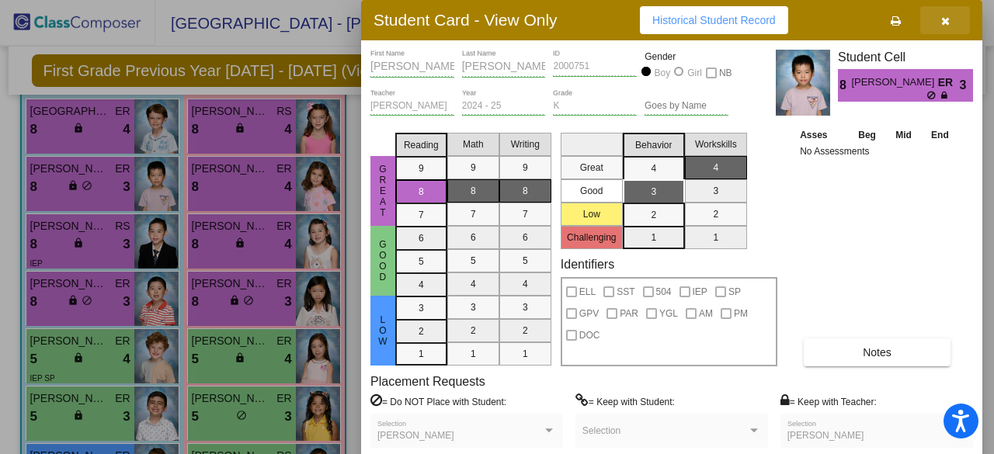
click at [946, 23] on icon "button" at bounding box center [945, 21] width 9 height 11
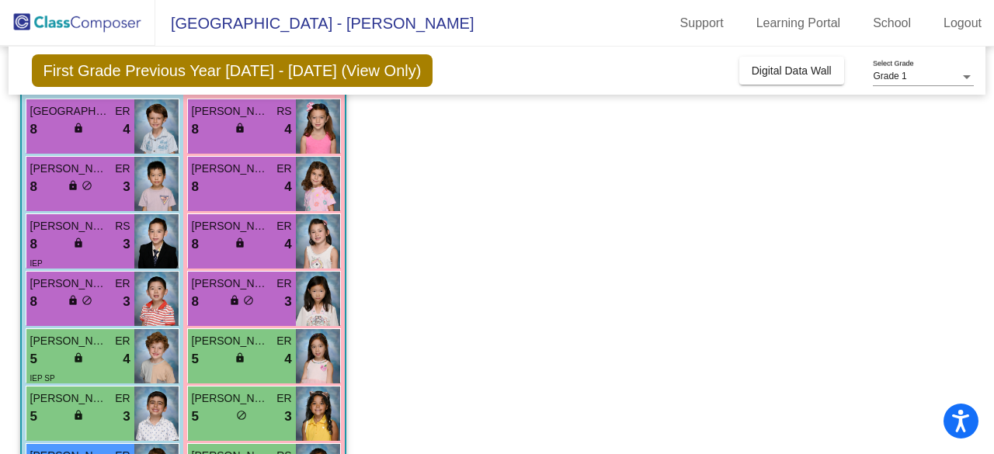
click at [485, 238] on app-classroom "Class 1 - Harter picture_as_pdf Rachel Harter Add Student First Name Last Name …" at bounding box center [497, 405] width 954 height 815
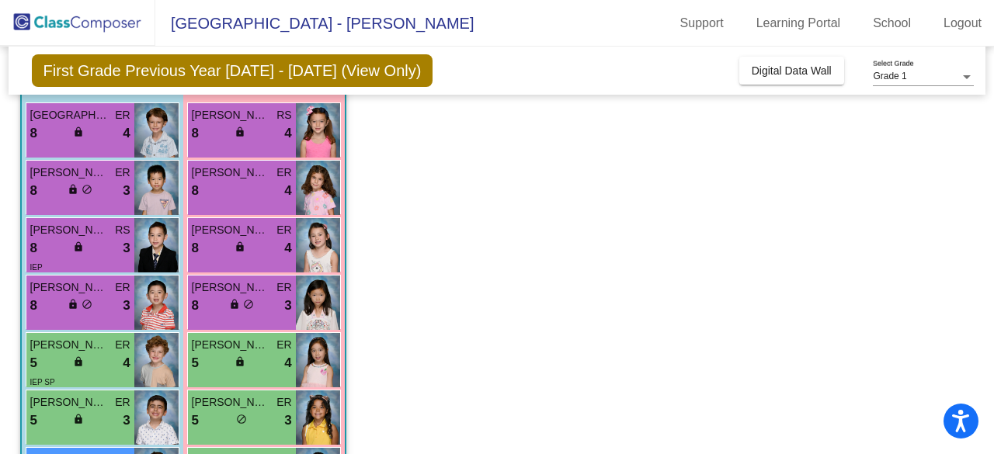
scroll to position [179, 0]
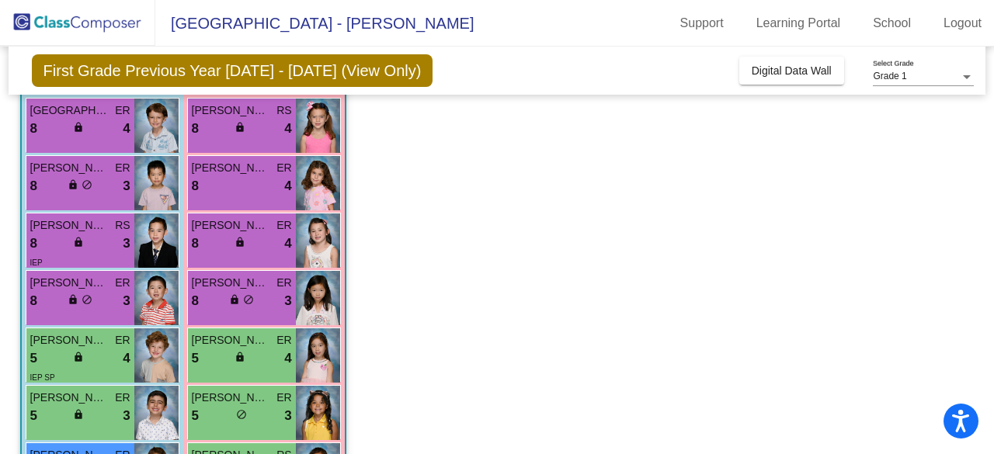
click at [113, 176] on div "8 lock do_not_disturb_alt 3" at bounding box center [80, 186] width 100 height 20
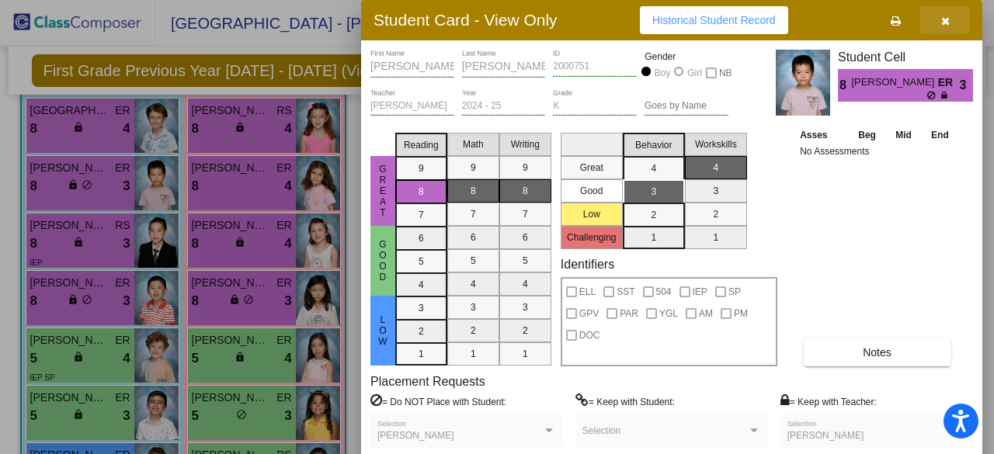
click at [947, 19] on icon "button" at bounding box center [945, 21] width 9 height 11
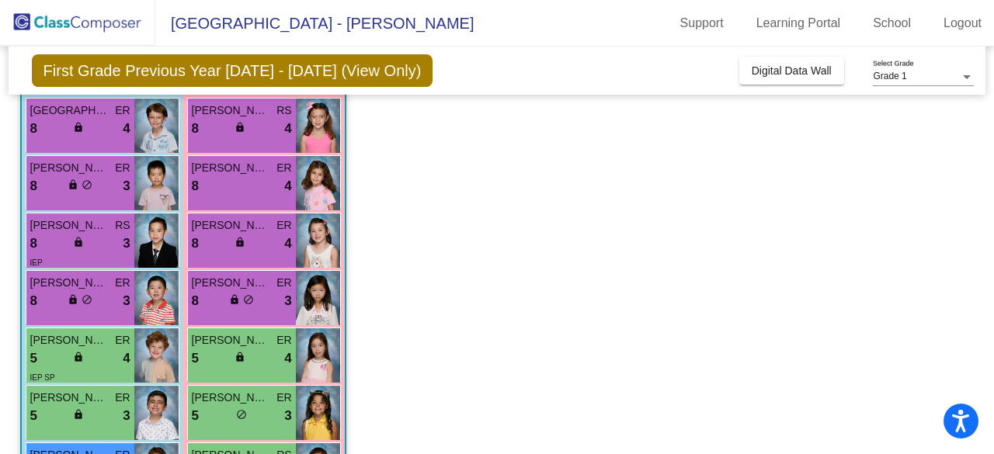
click at [110, 300] on div "8 lock do_not_disturb_alt 3" at bounding box center [80, 301] width 100 height 20
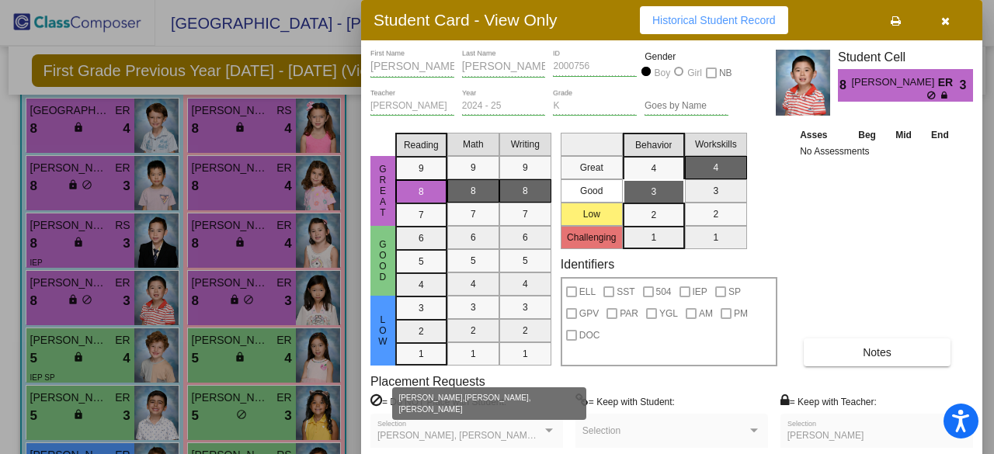
click at [547, 429] on div at bounding box center [549, 431] width 8 height 4
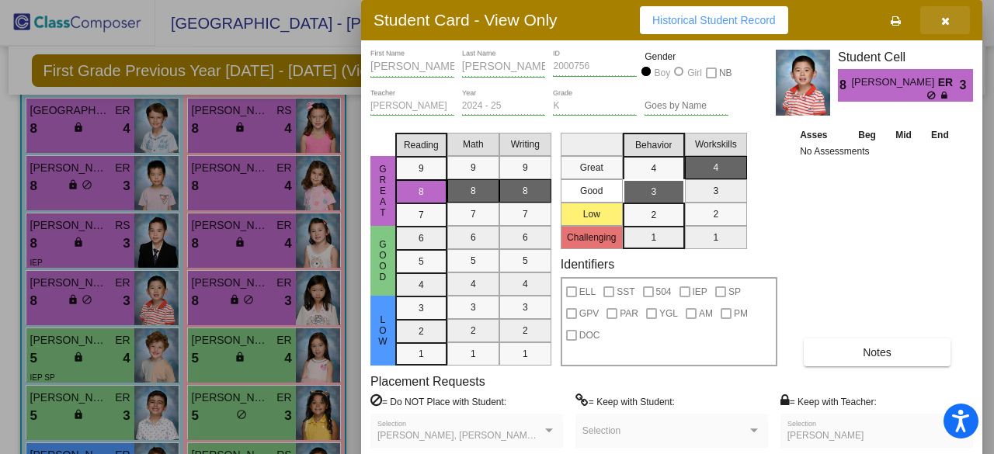
click at [944, 21] on icon "button" at bounding box center [945, 21] width 9 height 11
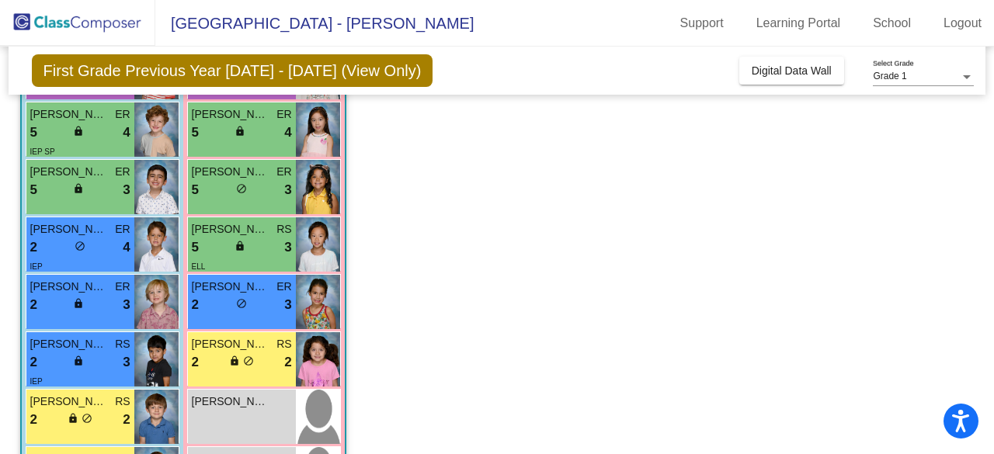
scroll to position [407, 0]
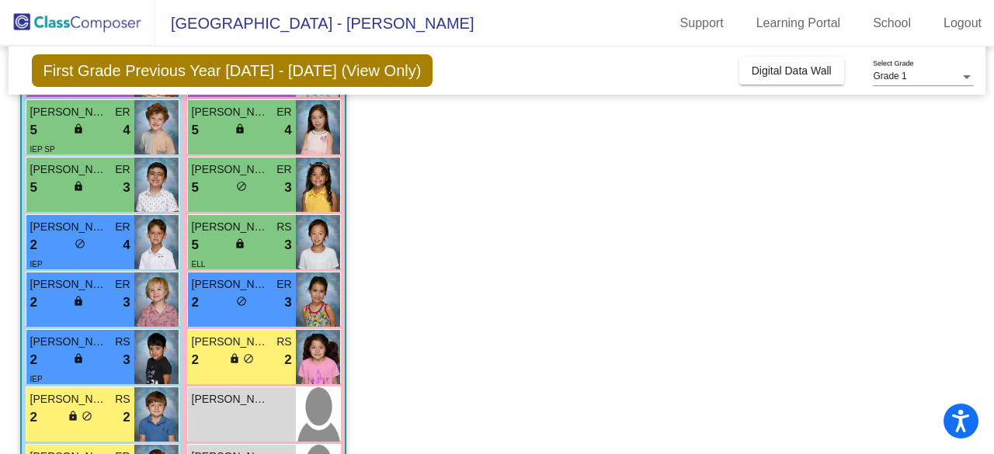
click at [101, 245] on div "2 lock do_not_disturb_alt 4" at bounding box center [80, 245] width 100 height 20
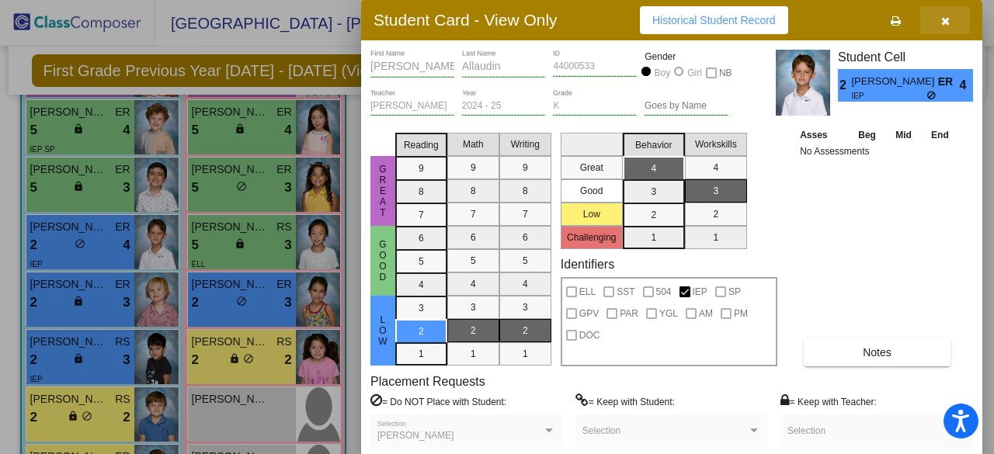
click at [942, 25] on icon "button" at bounding box center [945, 21] width 9 height 11
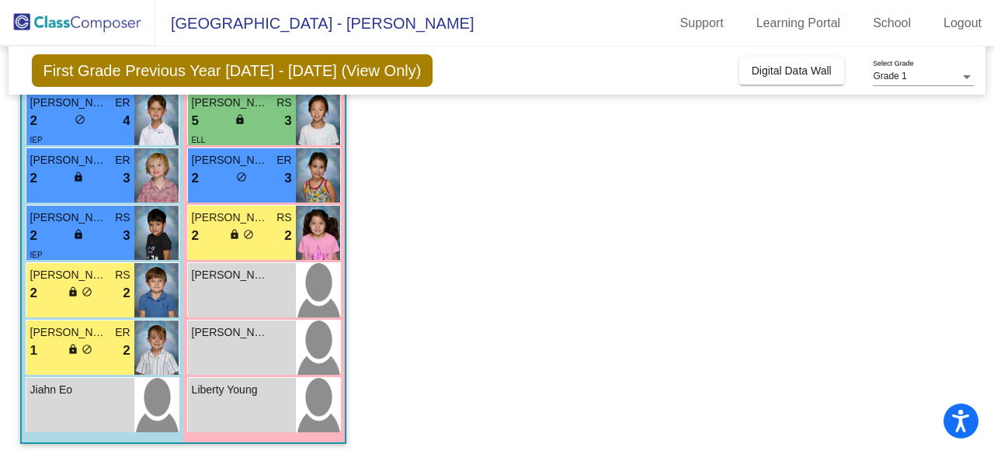
scroll to position [536, 0]
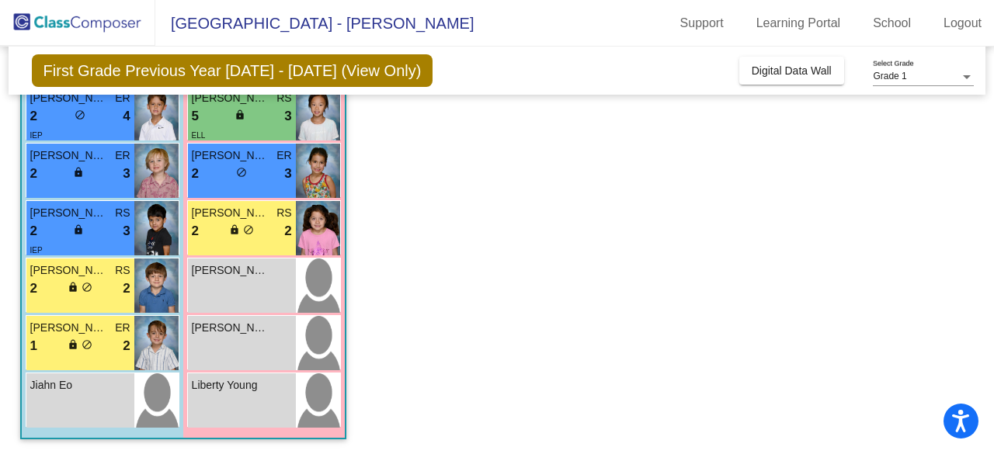
click at [105, 231] on div "2 lock do_not_disturb_alt 3" at bounding box center [80, 231] width 100 height 20
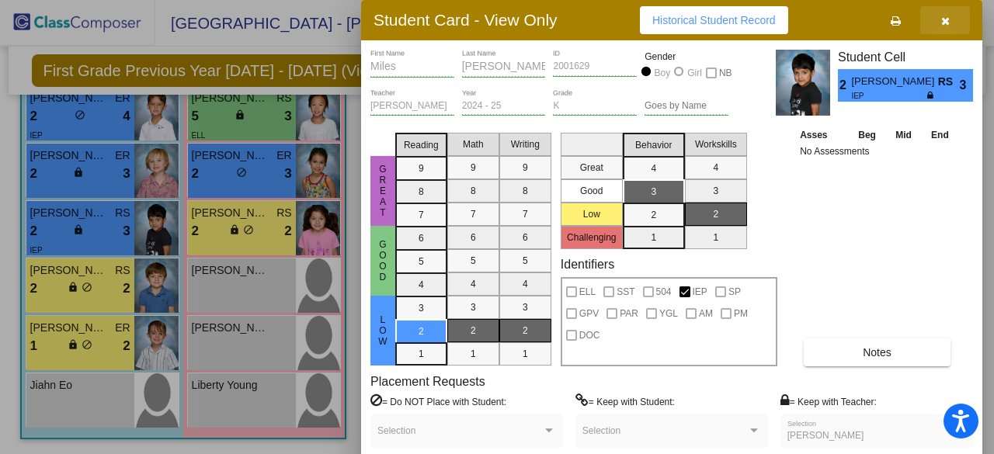
click at [943, 26] on icon "button" at bounding box center [945, 21] width 9 height 11
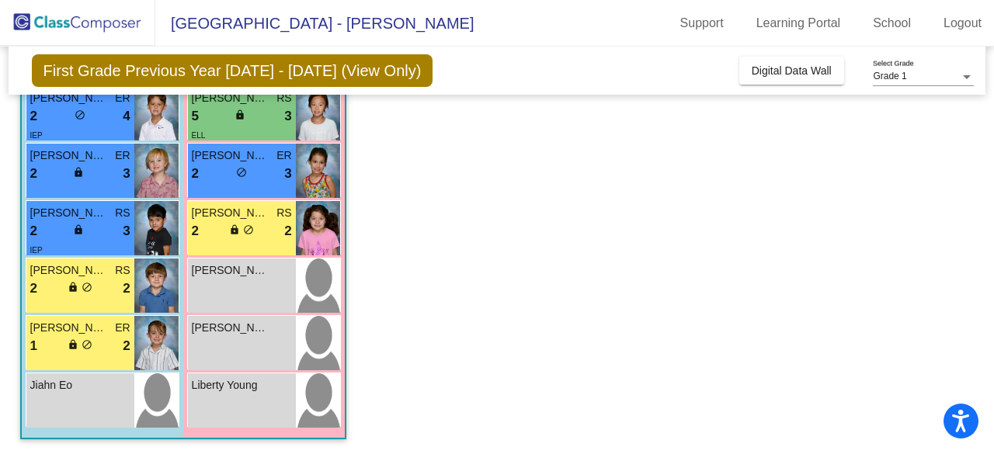
click at [107, 290] on div "2 lock do_not_disturb_alt 2" at bounding box center [80, 289] width 100 height 20
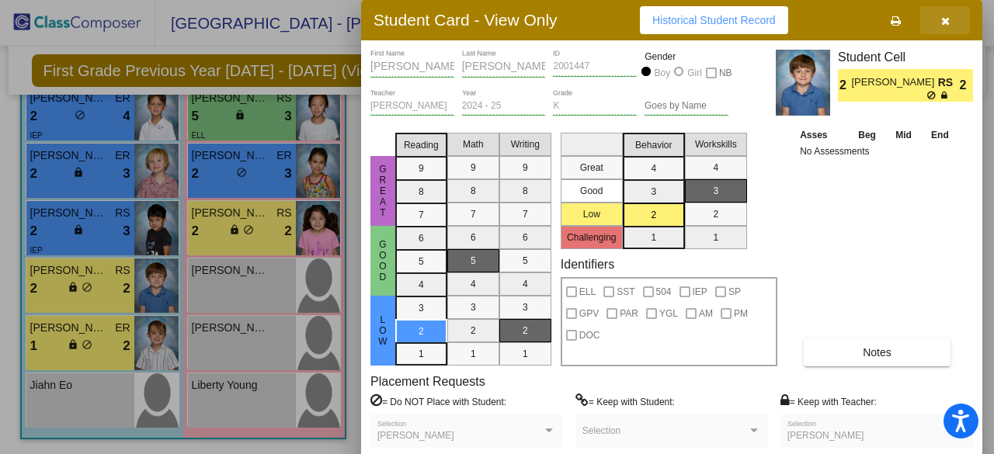
click at [949, 16] on button "button" at bounding box center [945, 20] width 50 height 28
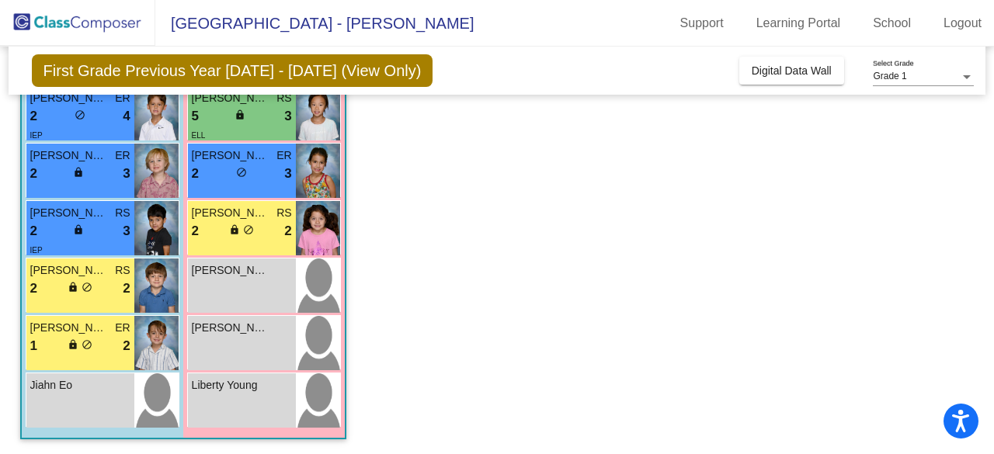
click at [107, 336] on div "1 lock do_not_disturb_alt 2" at bounding box center [80, 346] width 100 height 20
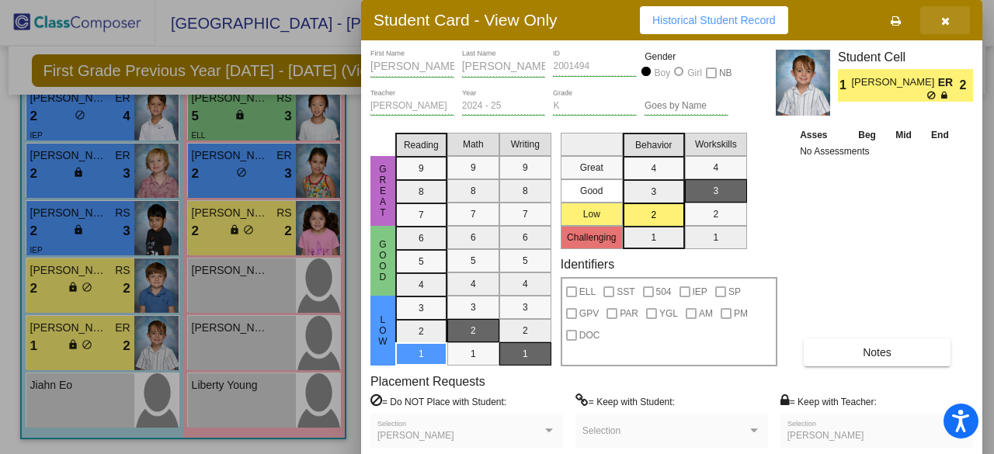
click at [947, 18] on icon "button" at bounding box center [945, 21] width 9 height 11
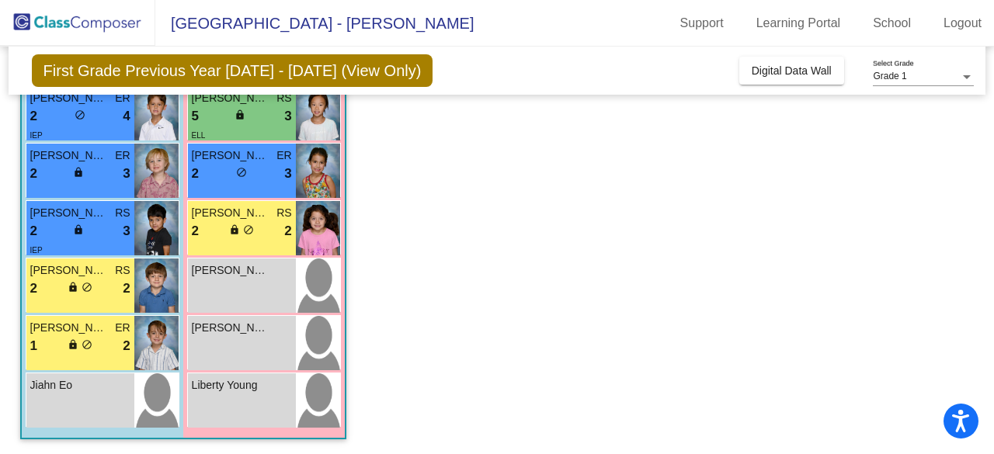
click at [502, 276] on app-classroom "Class 1 - Harter picture_as_pdf Rachel Harter Add Student First Name Last Name …" at bounding box center [497, 47] width 954 height 815
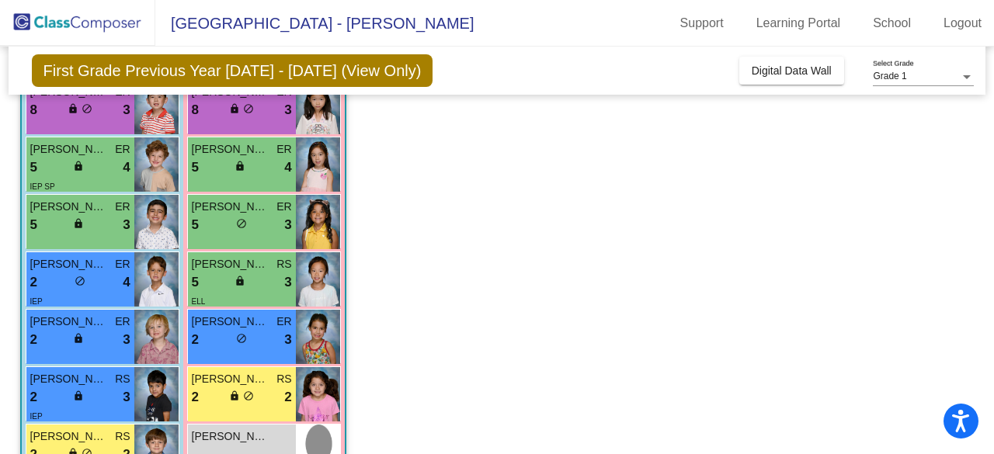
scroll to position [368, 0]
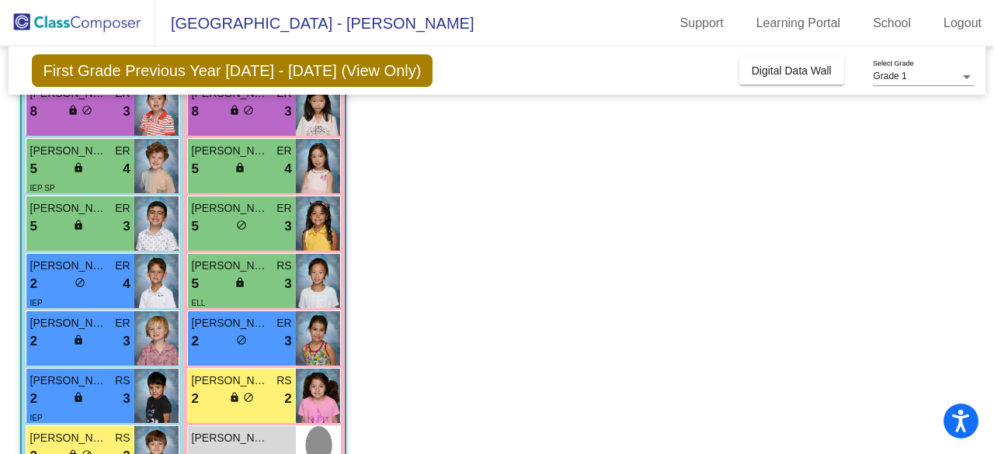
click at [277, 336] on div "2 lock do_not_disturb_alt 3" at bounding box center [242, 342] width 100 height 20
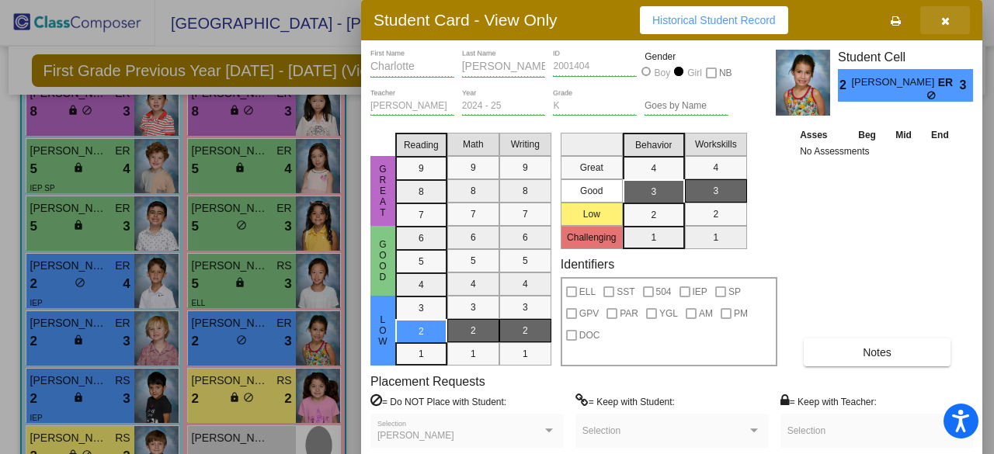
click at [944, 16] on icon "button" at bounding box center [945, 21] width 9 height 11
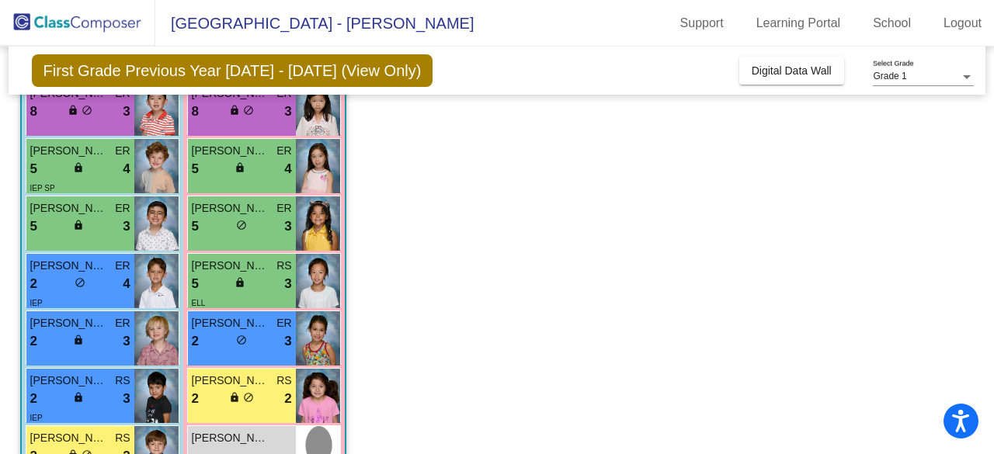
click at [263, 212] on span "Esperanza Avalos" at bounding box center [231, 208] width 78 height 16
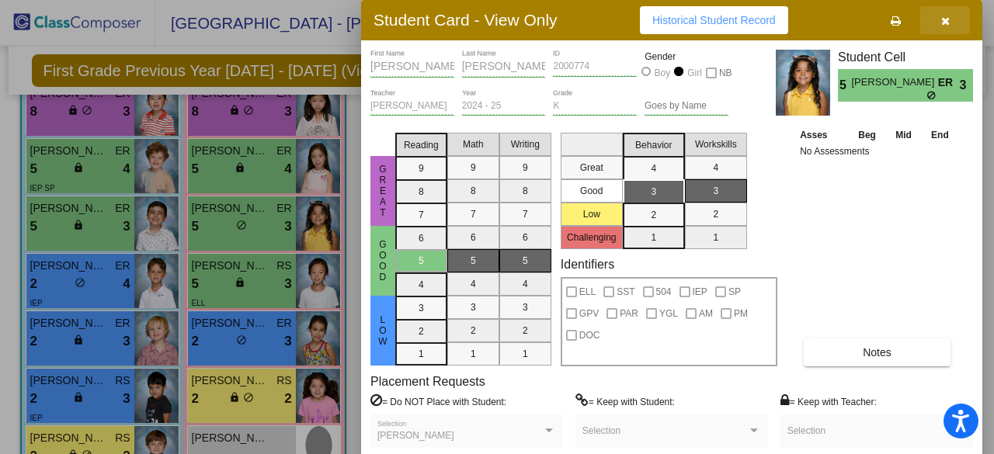
click at [942, 16] on icon "button" at bounding box center [945, 21] width 9 height 11
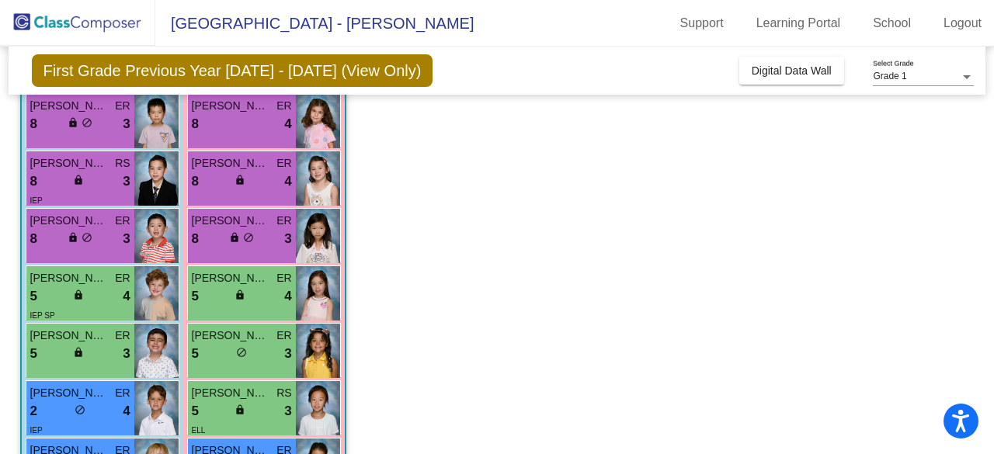
scroll to position [228, 0]
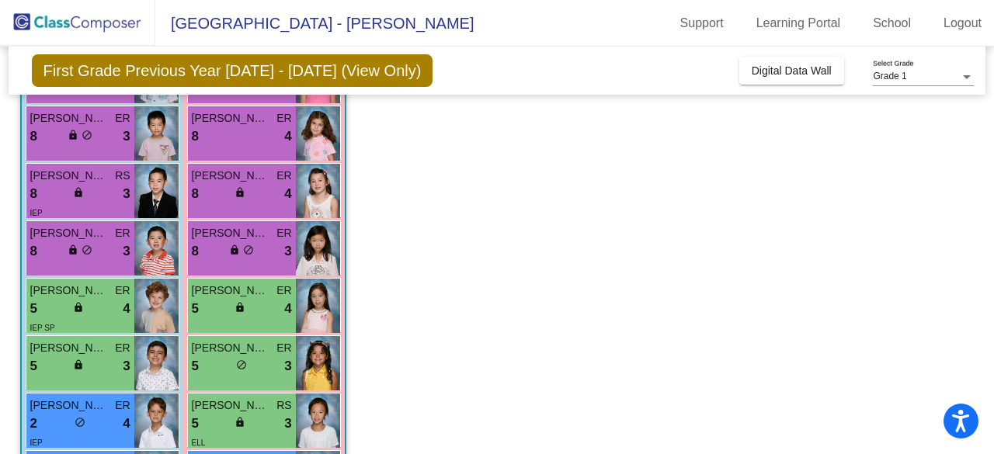
click at [294, 232] on div "Elise Tam ER 8 lock do_not_disturb_alt 3" at bounding box center [242, 248] width 108 height 54
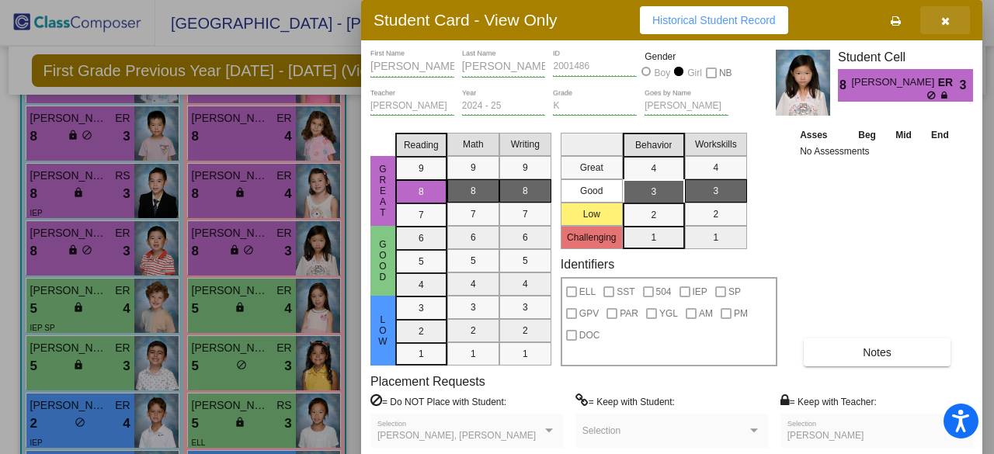
click at [943, 21] on icon "button" at bounding box center [945, 21] width 9 height 11
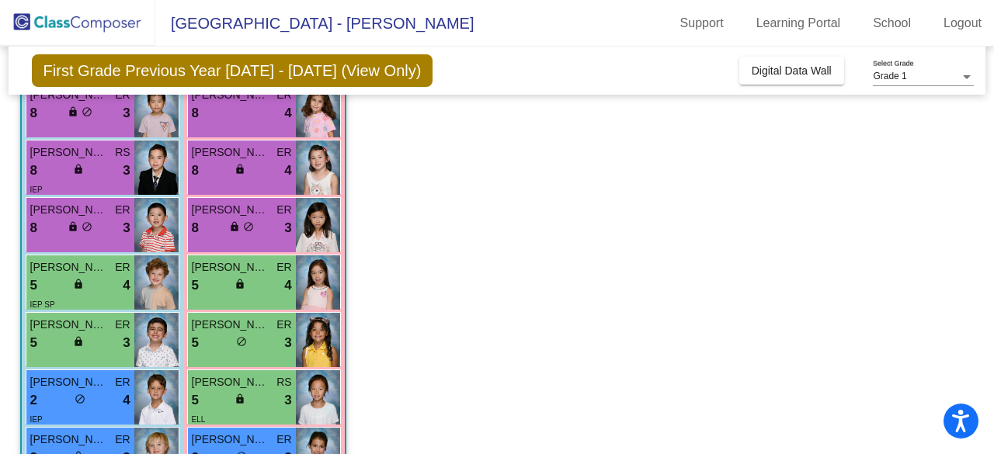
scroll to position [252, 0]
click at [303, 209] on img at bounding box center [318, 224] width 44 height 54
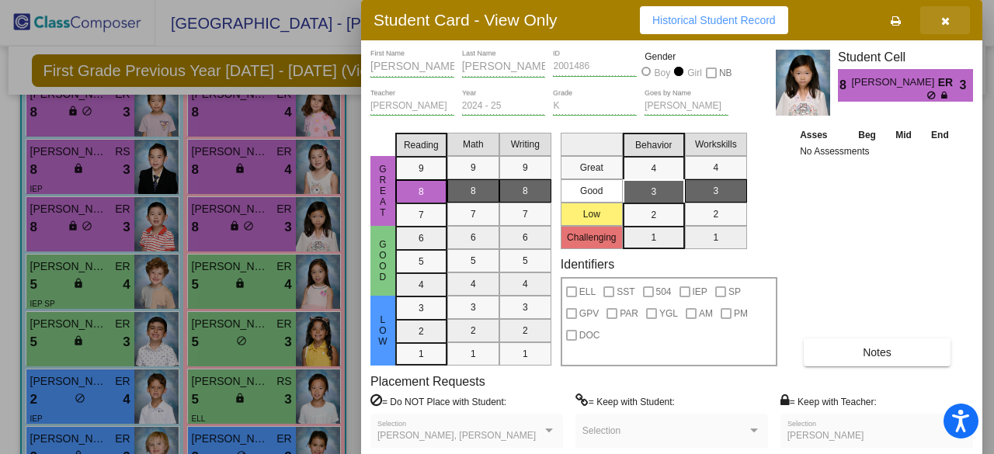
click at [944, 23] on icon "button" at bounding box center [945, 21] width 9 height 11
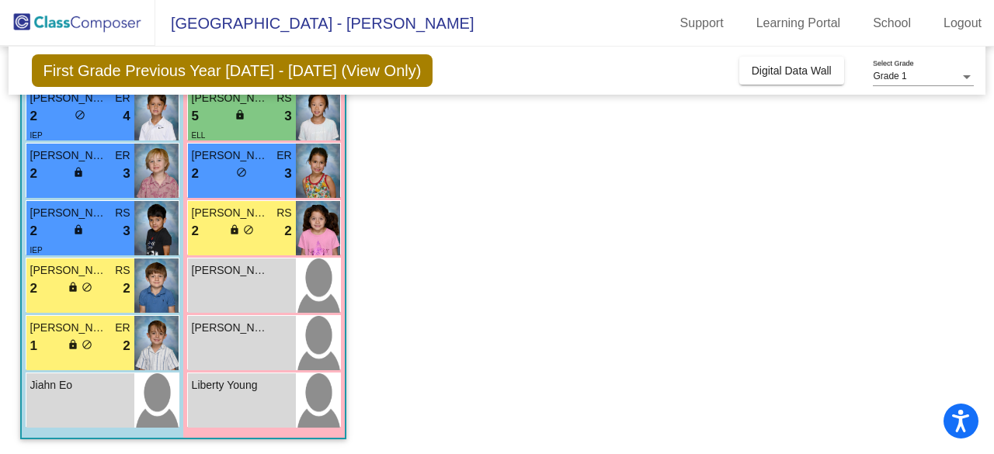
scroll to position [0, 0]
